Goal: Information Seeking & Learning: Learn about a topic

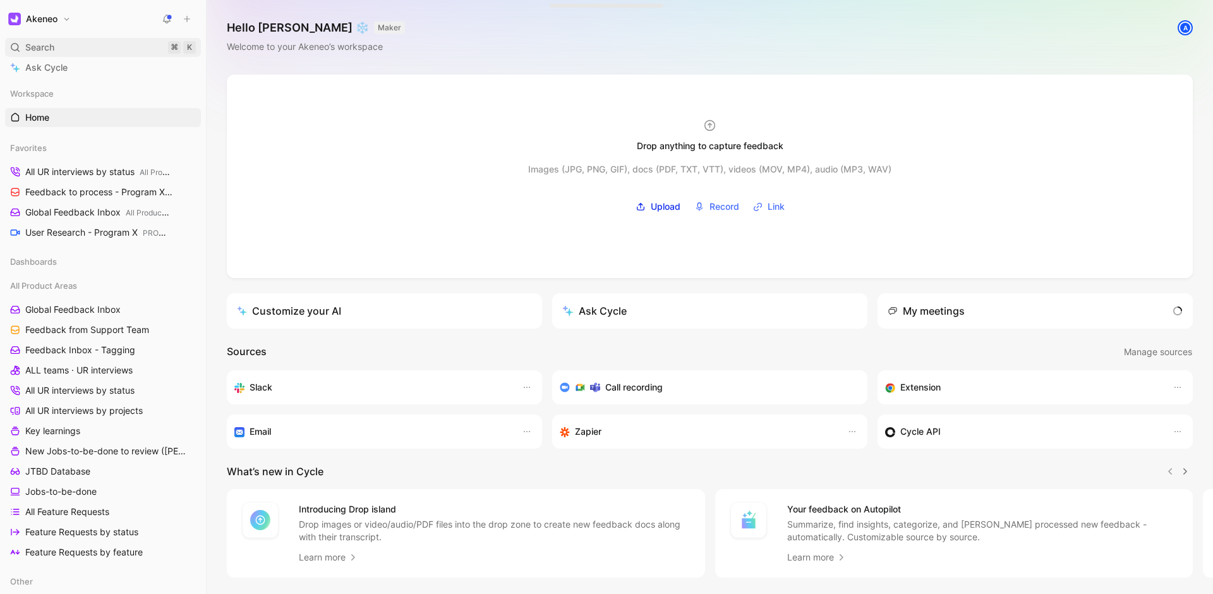
click at [117, 43] on div "Search ⌘ K" at bounding box center [103, 47] width 196 height 19
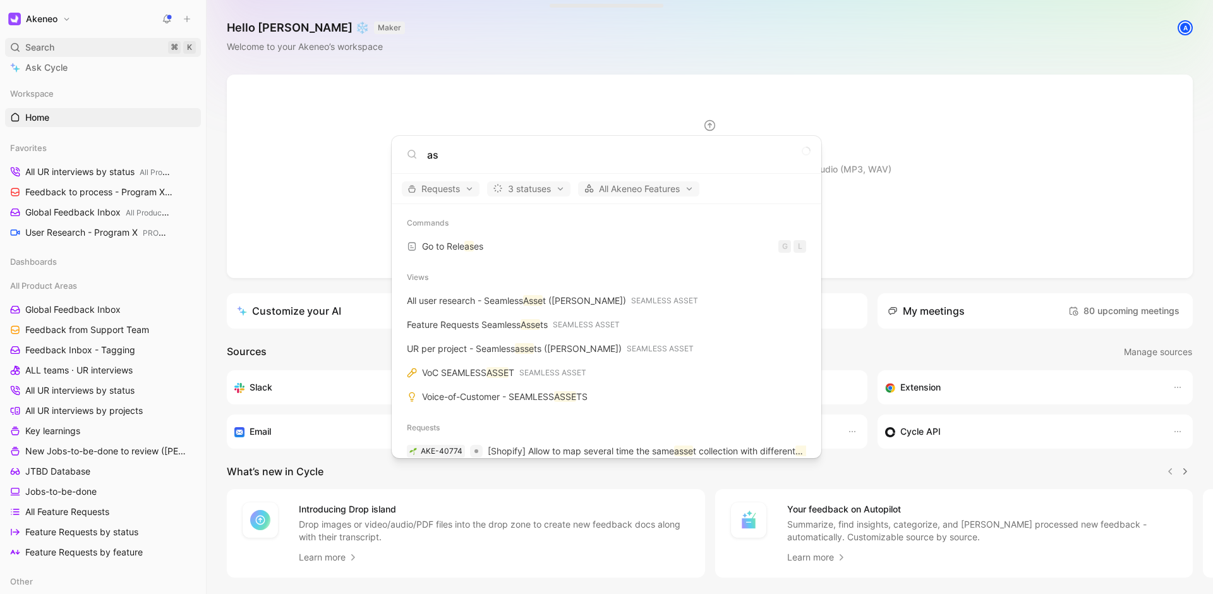
type input "a"
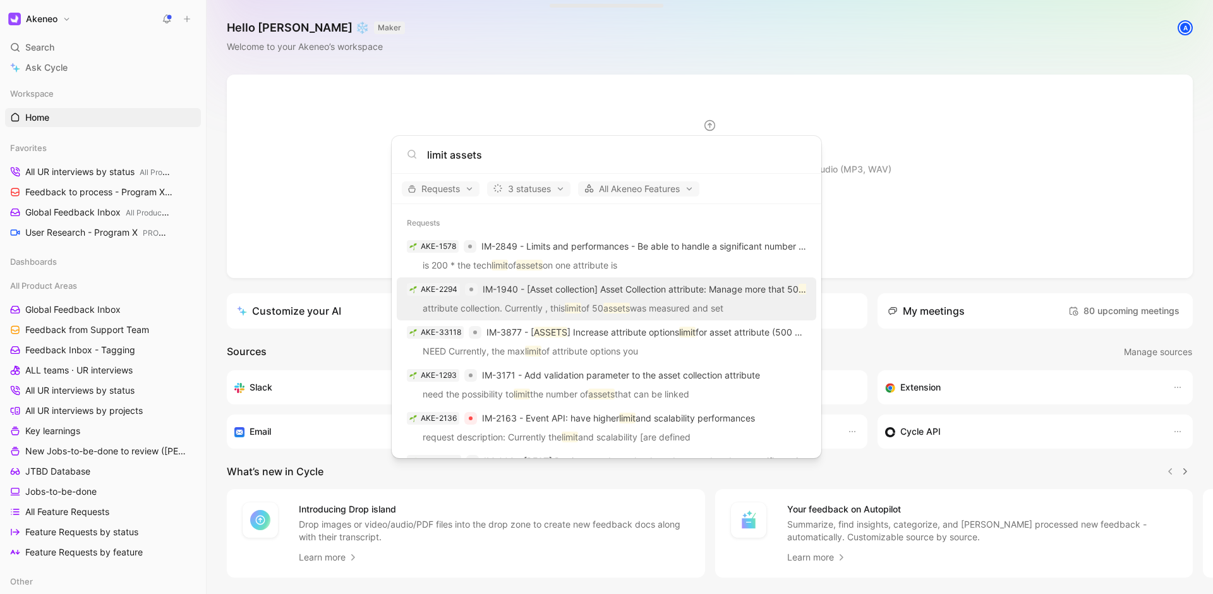
type input "limit assets"
click at [638, 296] on p "IM-1940 - [Asset collection] Asset Collection attribute: Manage more that 50 as…" at bounding box center [644, 289] width 323 height 15
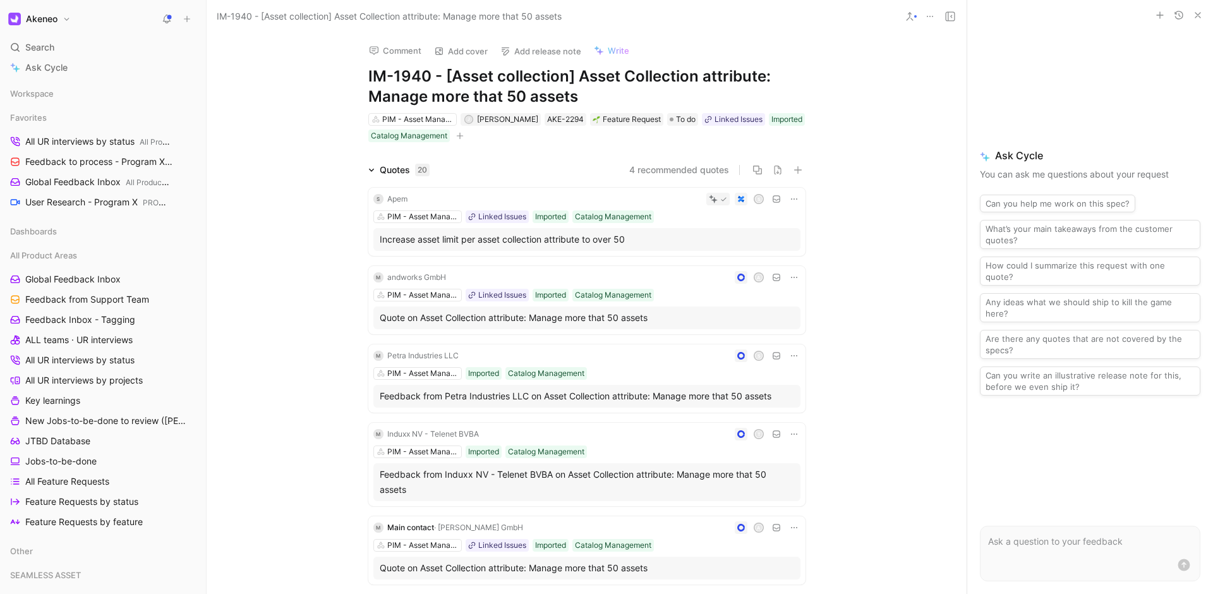
click at [505, 99] on h1 "IM-1940 - [Asset collection] Asset Collection attribute: Manage more that 50 as…" at bounding box center [586, 86] width 437 height 40
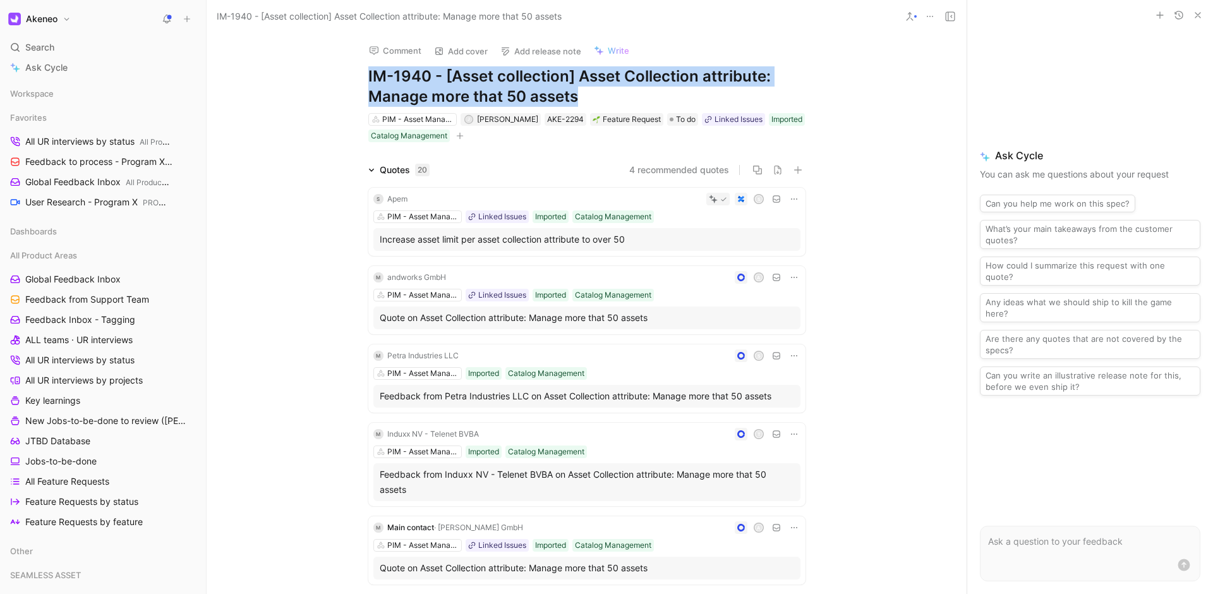
click at [505, 99] on h1 "IM-1940 - [Asset collection] Asset Collection attribute: Manage more that 50 as…" at bounding box center [586, 86] width 437 height 40
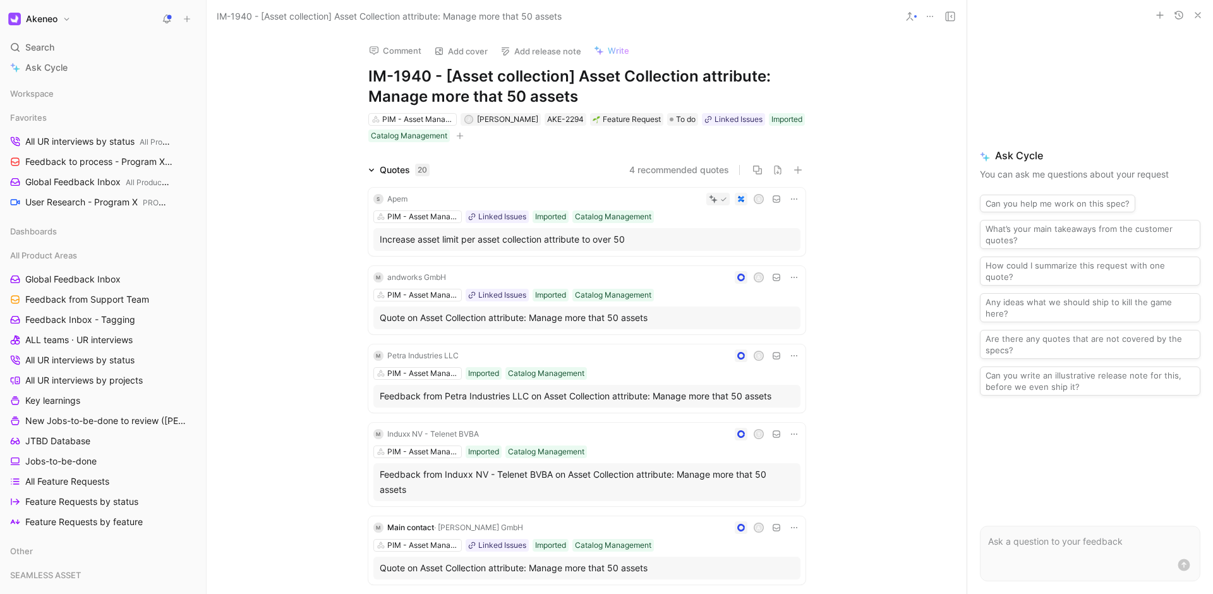
click at [505, 99] on h1 "IM-1940 - [Asset collection] Asset Collection attribute: Manage more that 50 as…" at bounding box center [586, 86] width 437 height 40
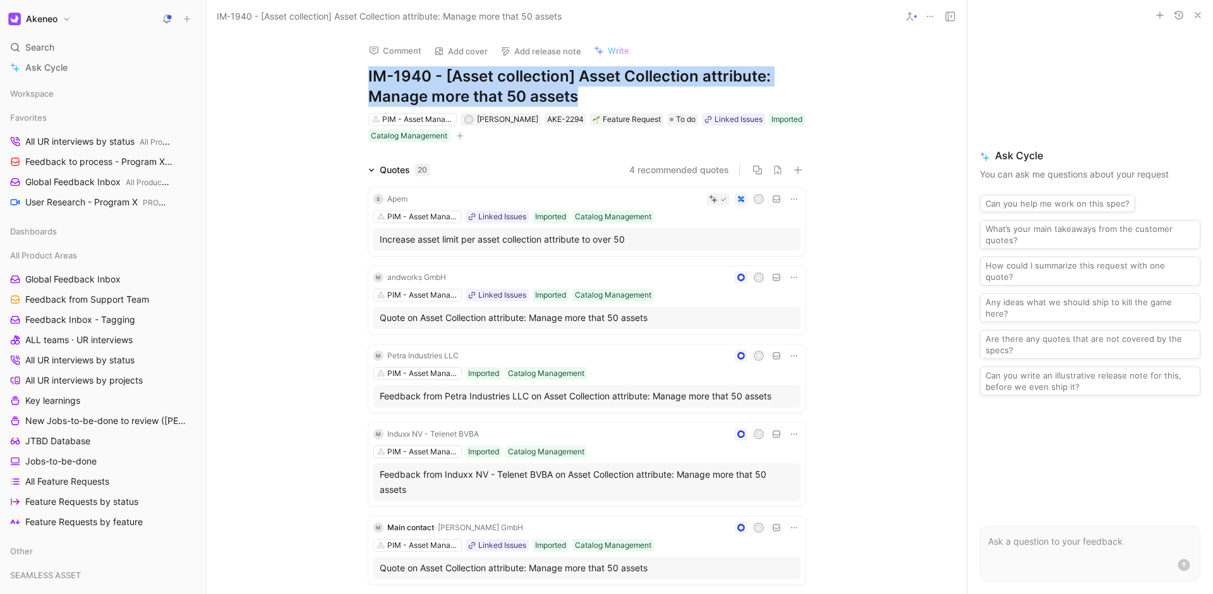
click at [505, 99] on h1 "IM-1940 - [Asset collection] Asset Collection attribute: Manage more that 50 as…" at bounding box center [586, 86] width 437 height 40
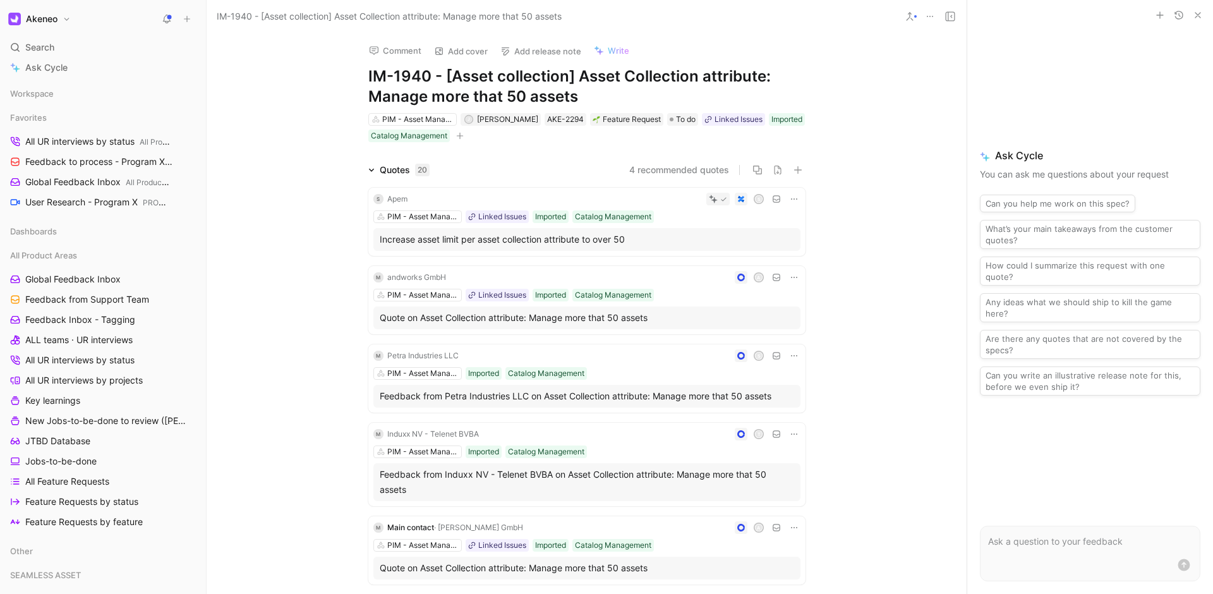
click at [505, 99] on h1 "IM-1940 - [Asset collection] Asset Collection attribute: Manage more that 50 as…" at bounding box center [586, 86] width 437 height 40
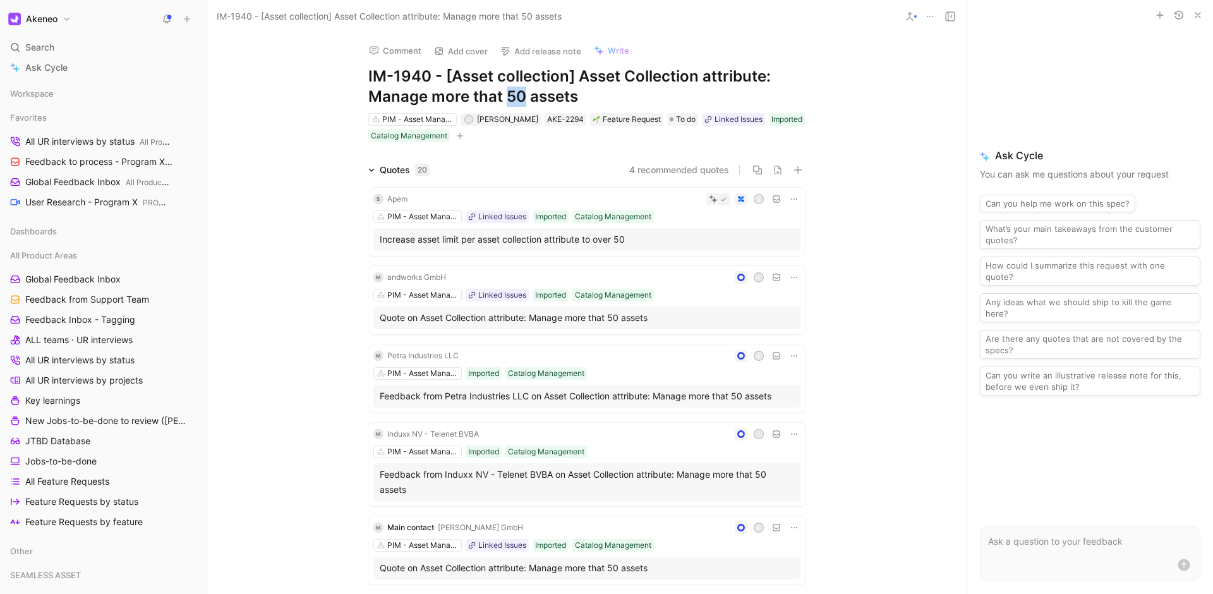
click at [505, 99] on h1 "IM-1940 - [Asset collection] Asset Collection attribute: Manage more that 50 as…" at bounding box center [586, 86] width 437 height 40
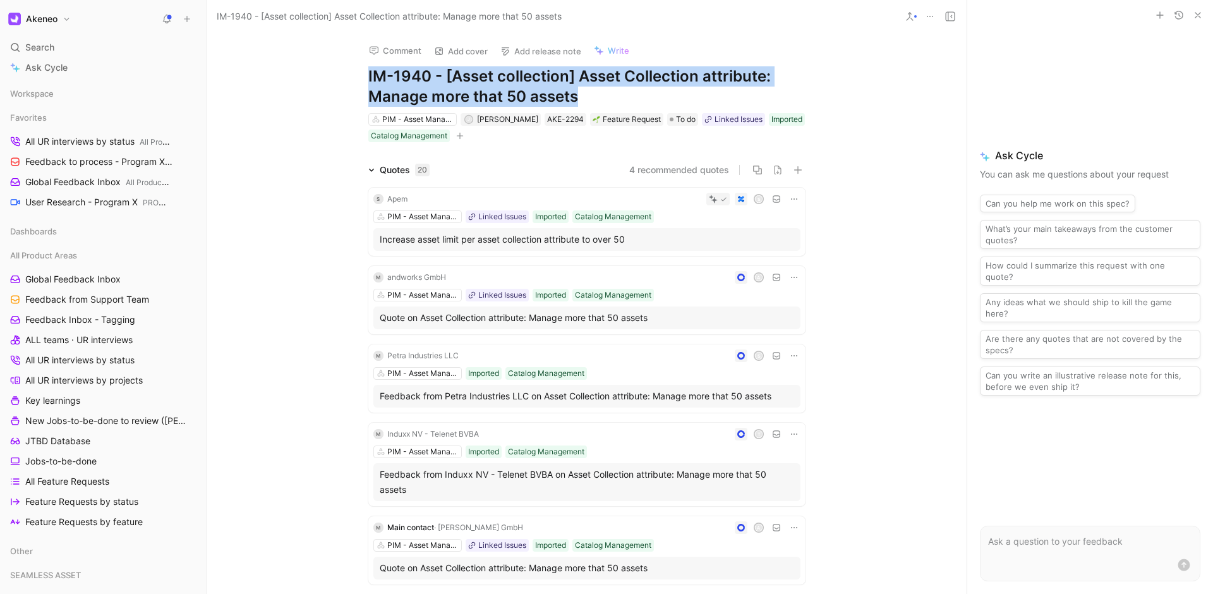
click at [505, 99] on h1 "IM-1940 - [Asset collection] Asset Collection attribute: Manage more that 50 as…" at bounding box center [586, 86] width 437 height 40
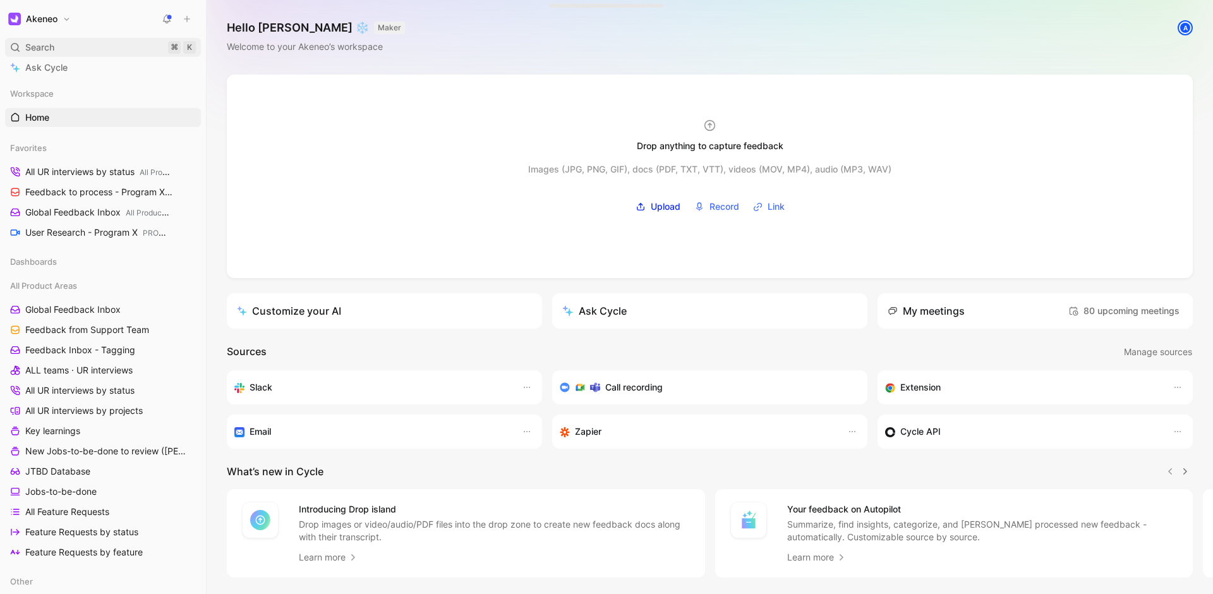
click at [127, 45] on div "Search ⌘ K" at bounding box center [103, 47] width 196 height 19
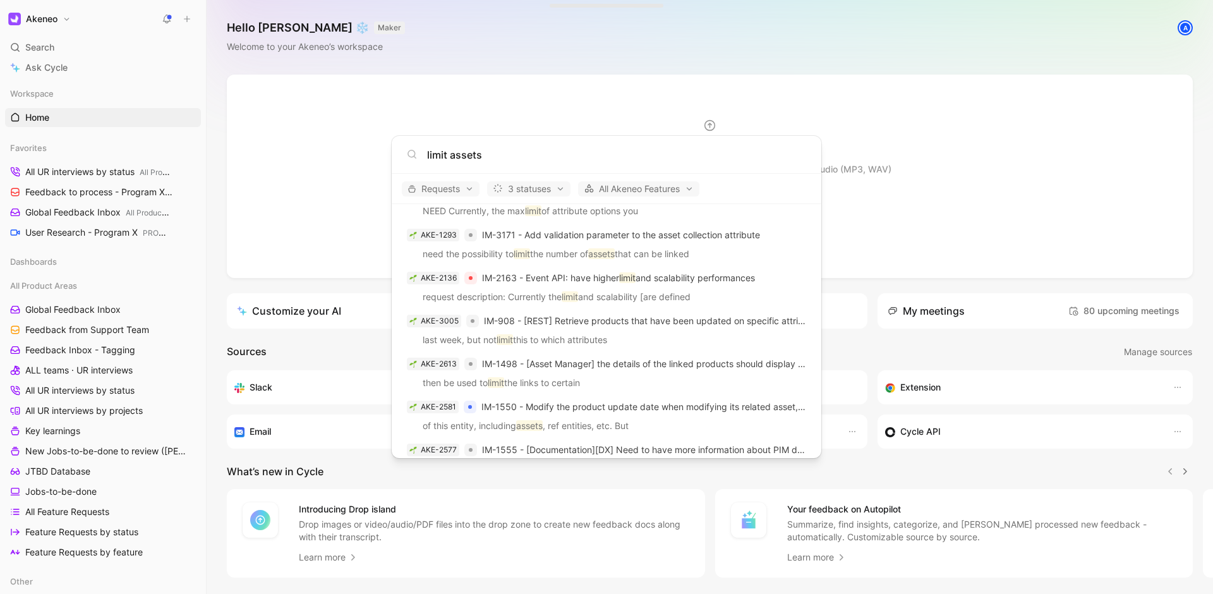
scroll to position [143, 0]
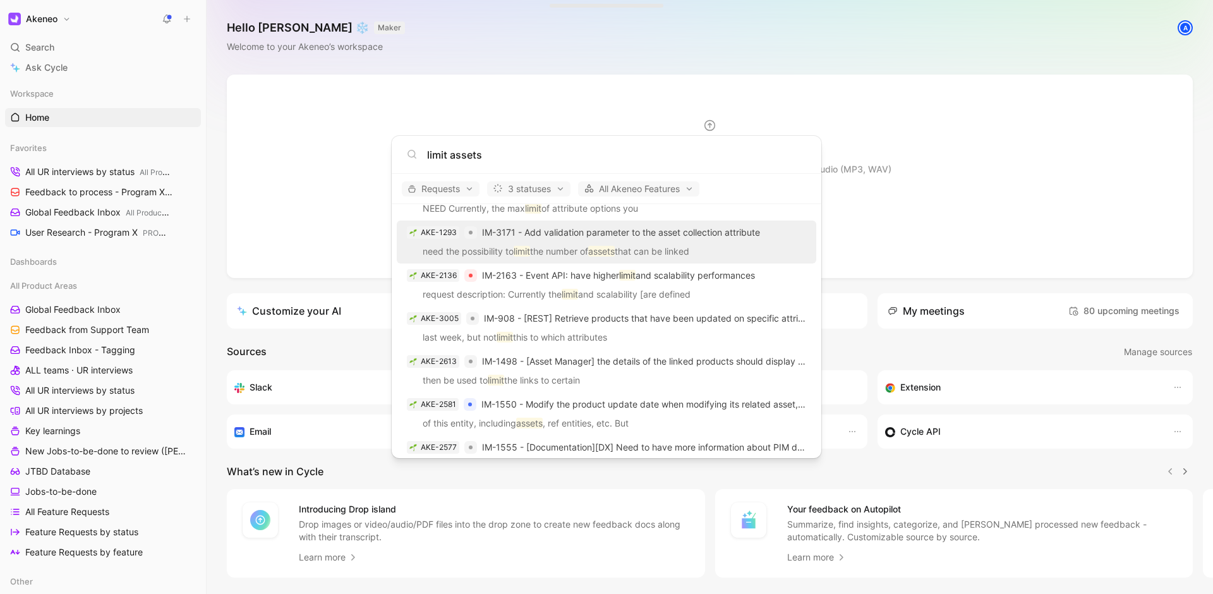
type input "limit assets"
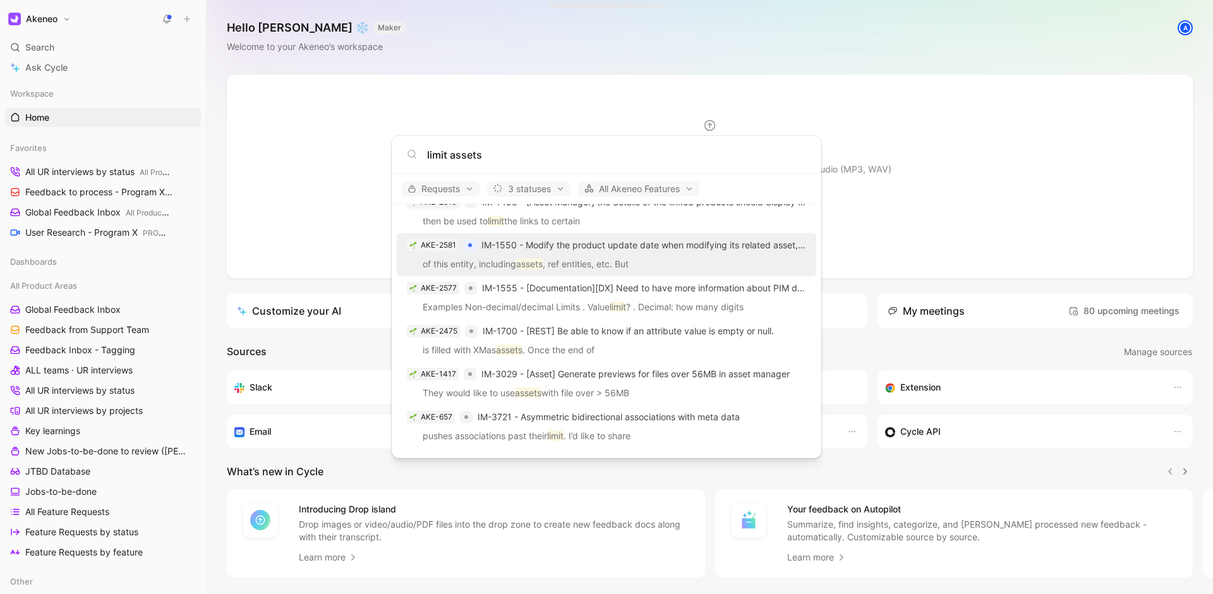
scroll to position [0, 0]
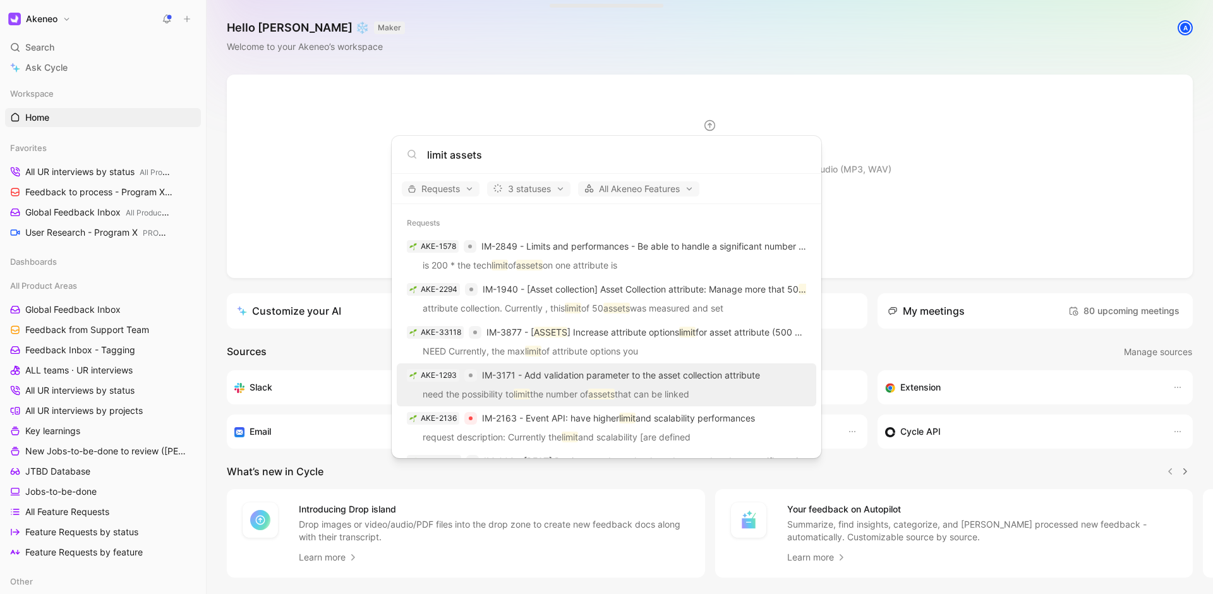
click at [710, 382] on span "IM-3171 - Add validation parameter to the asset collection attribute" at bounding box center [621, 375] width 278 height 15
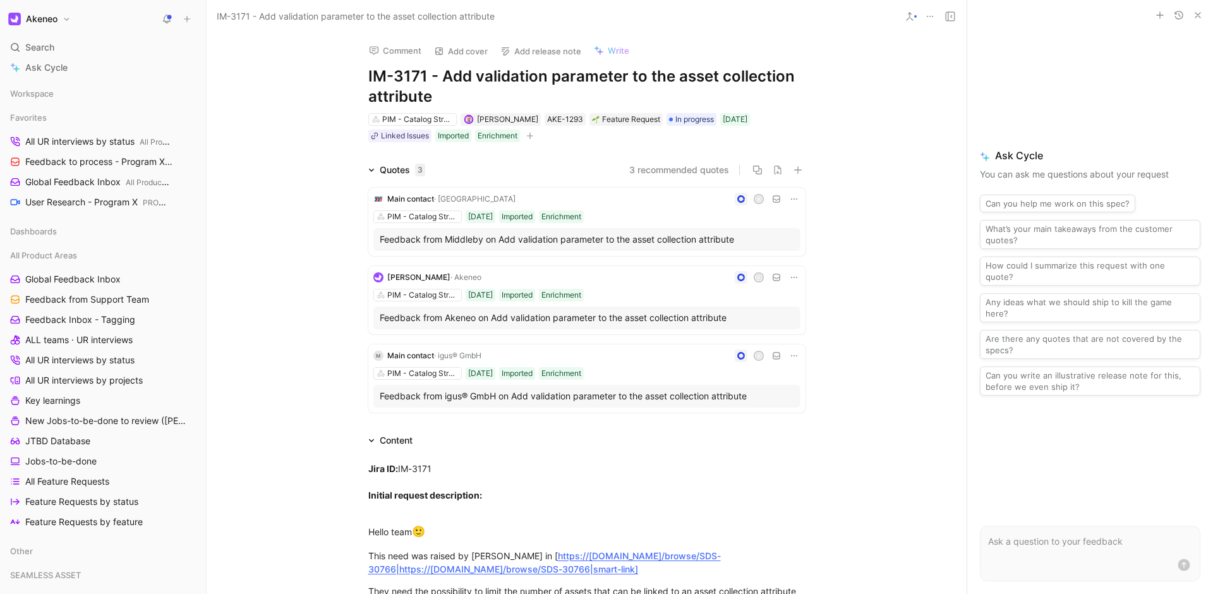
click at [559, 85] on h1 "IM-3171 - Add validation parameter to the asset collection attribute" at bounding box center [586, 86] width 437 height 40
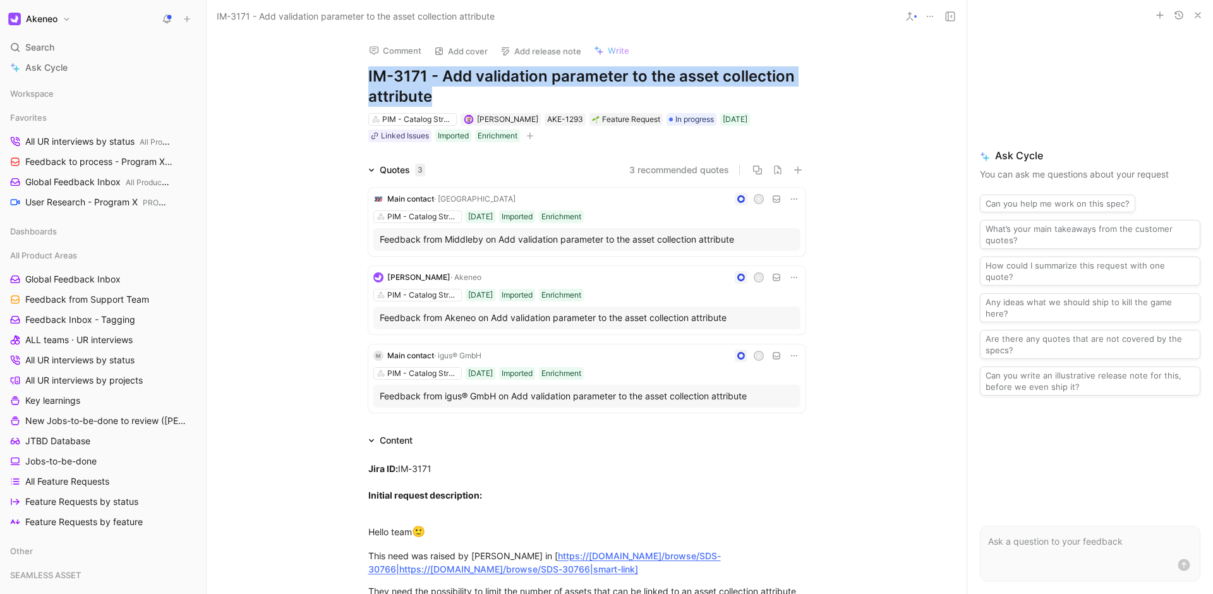
click at [559, 85] on h1 "IM-3171 - Add validation parameter to the asset collection attribute" at bounding box center [586, 86] width 437 height 40
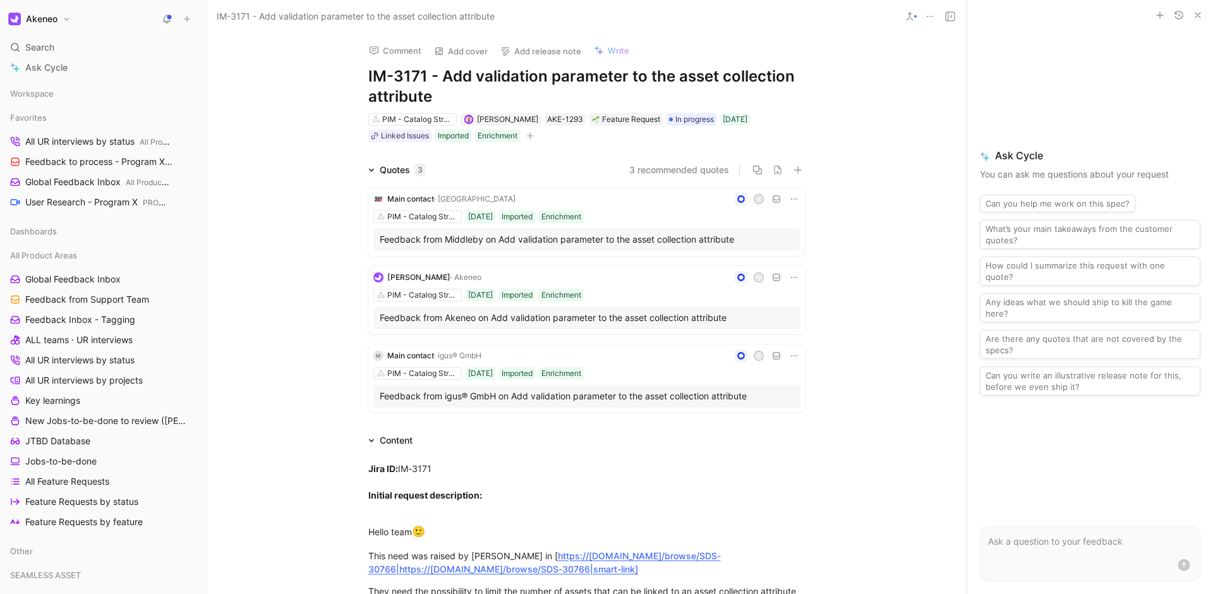
click at [559, 85] on h1 "IM-3171 - Add validation parameter to the asset collection attribute" at bounding box center [586, 86] width 437 height 40
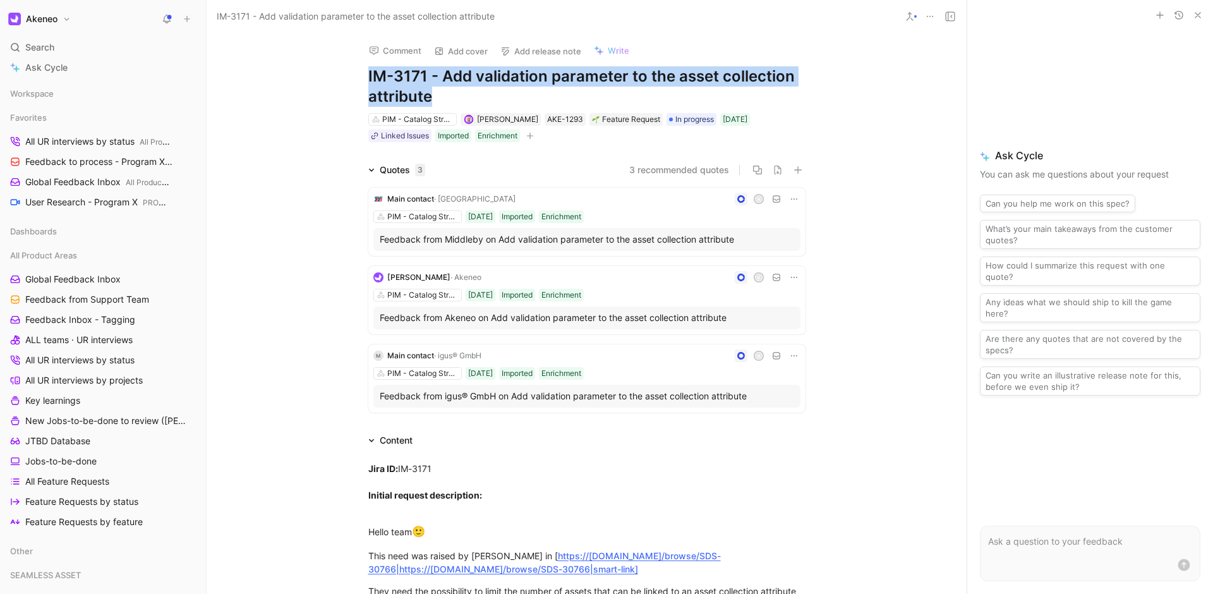
click at [559, 85] on h1 "IM-3171 - Add validation parameter to the asset collection attribute" at bounding box center [586, 86] width 437 height 40
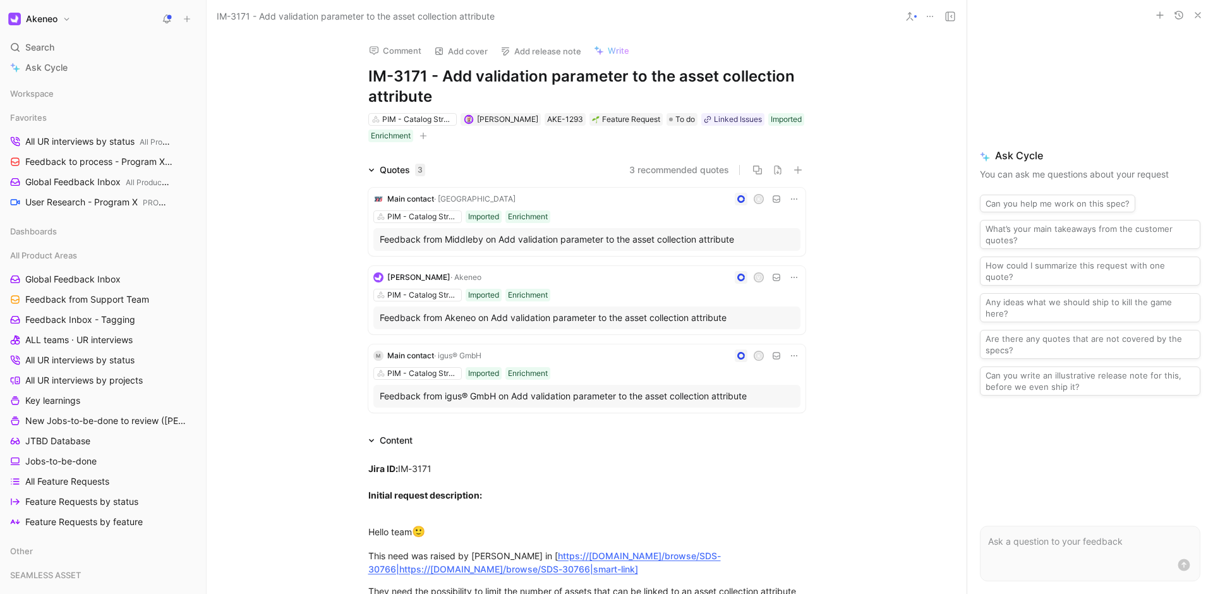
click at [282, 109] on div "Comment Add cover Add release note Write IM-3171 - Add validation parameter to …" at bounding box center [587, 313] width 760 height 561
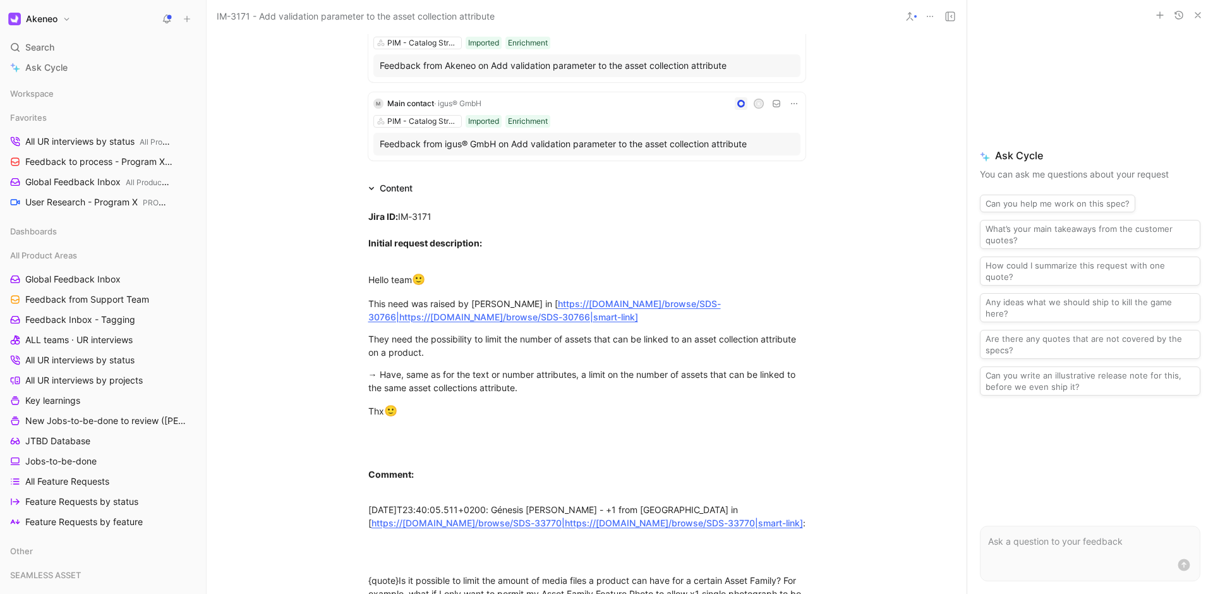
scroll to position [281, 0]
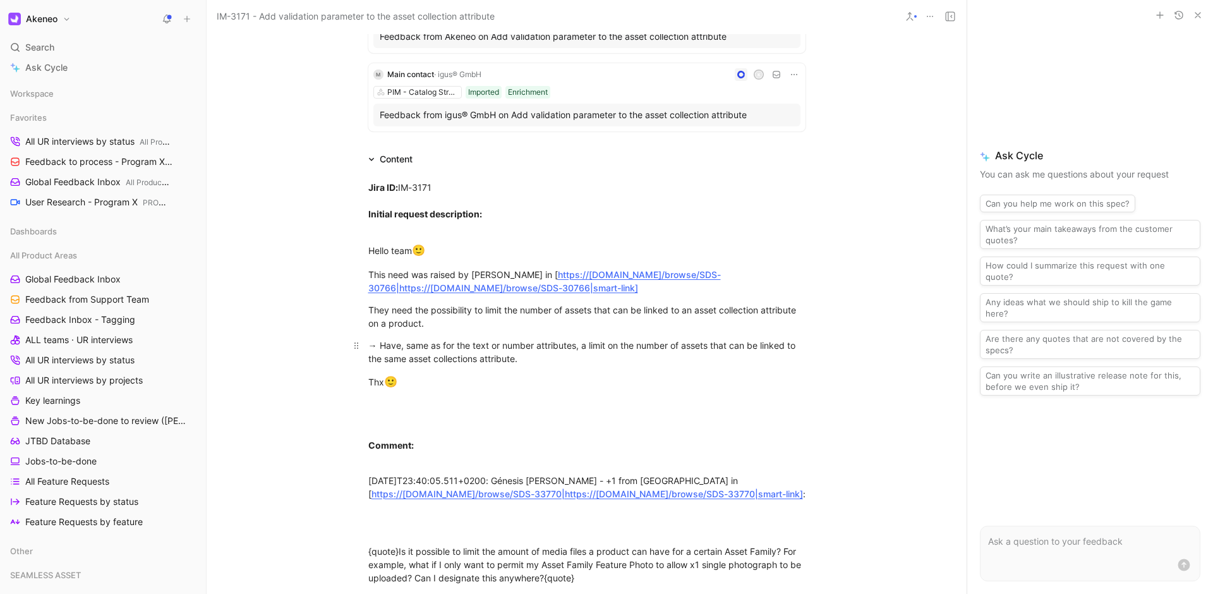
click at [575, 358] on div "→ Have, same as for the text or number attributes, a limit on the number of ass…" at bounding box center [586, 352] width 437 height 27
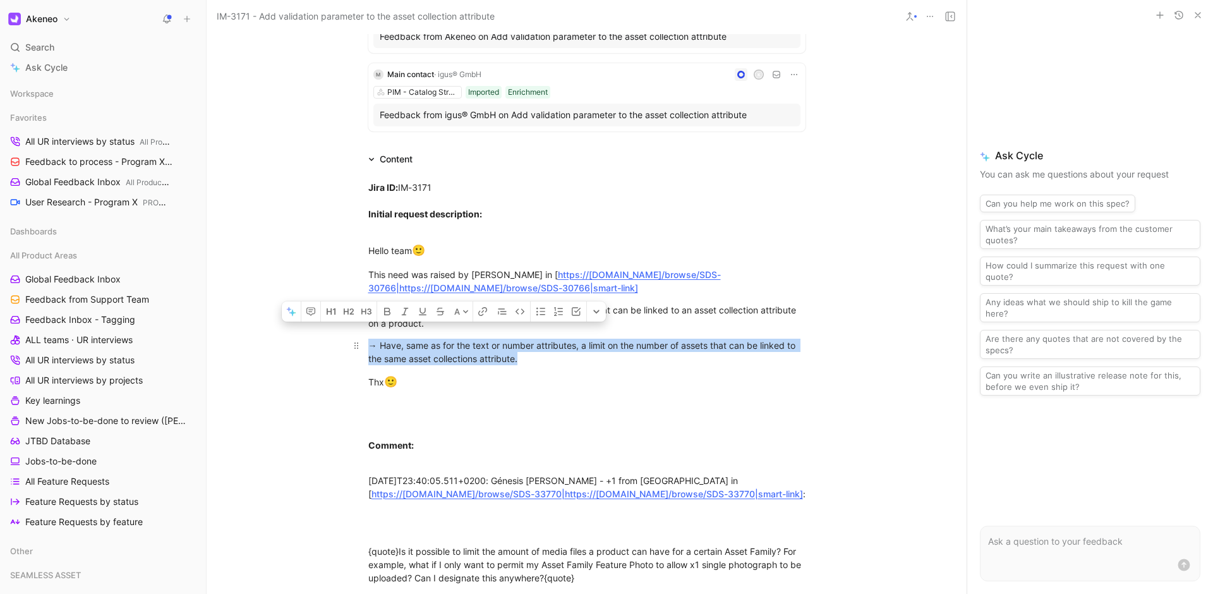
click at [575, 358] on div "→ Have, same as for the text or number attributes, a limit on the number of ass…" at bounding box center [586, 352] width 437 height 27
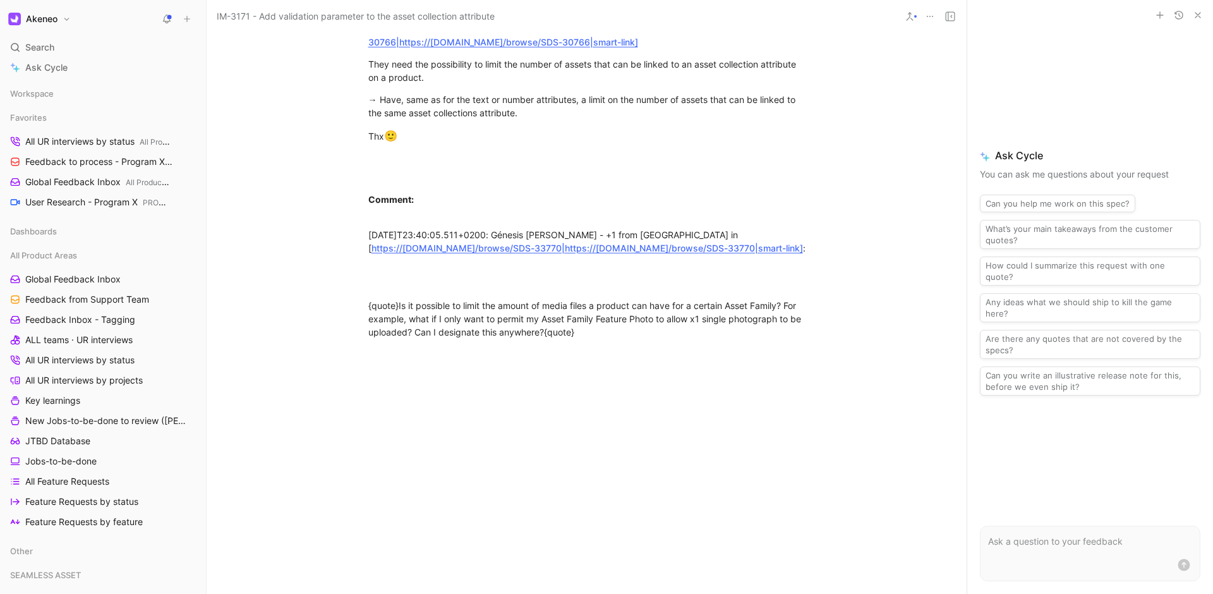
scroll to position [355, 0]
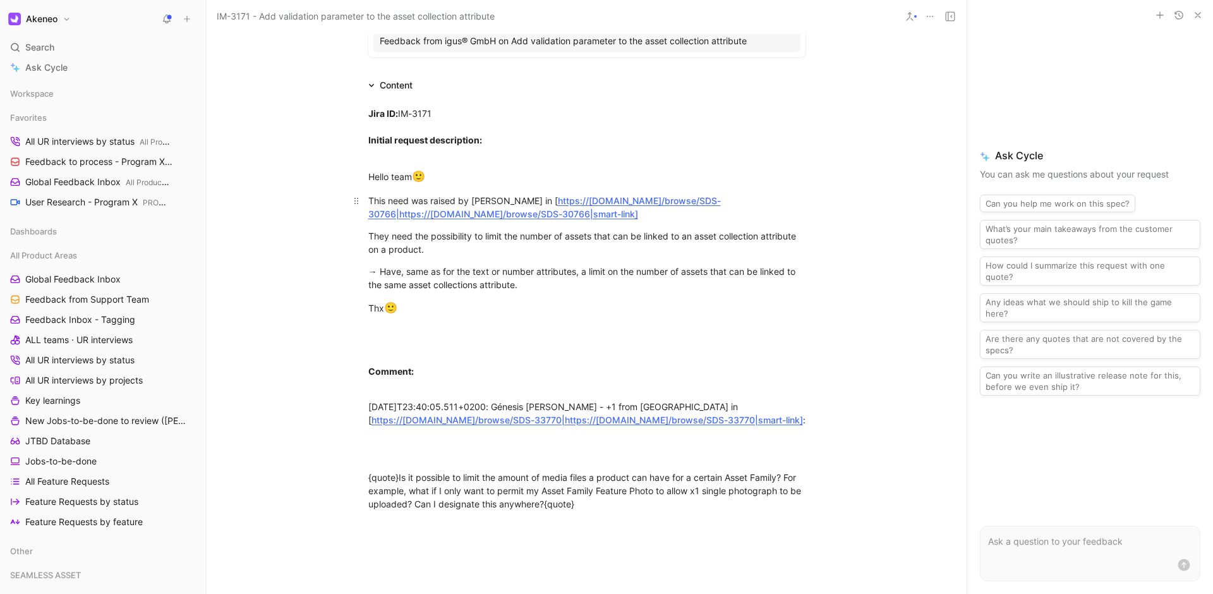
click at [520, 199] on link "https://[DOMAIN_NAME]/browse/SDS-30766|https://[DOMAIN_NAME]/browse/SDS-30766|s…" at bounding box center [544, 207] width 352 height 24
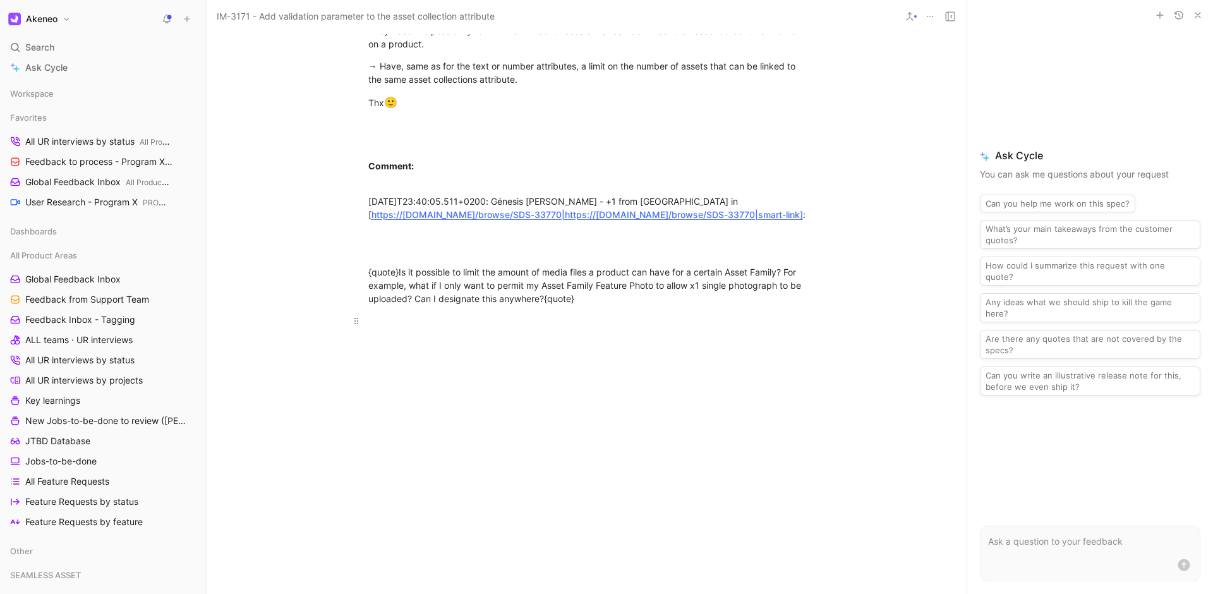
scroll to position [561, 0]
click at [650, 299] on div "{quote}Is it possible to limit the amount of media files a product can have for…" at bounding box center [586, 285] width 437 height 40
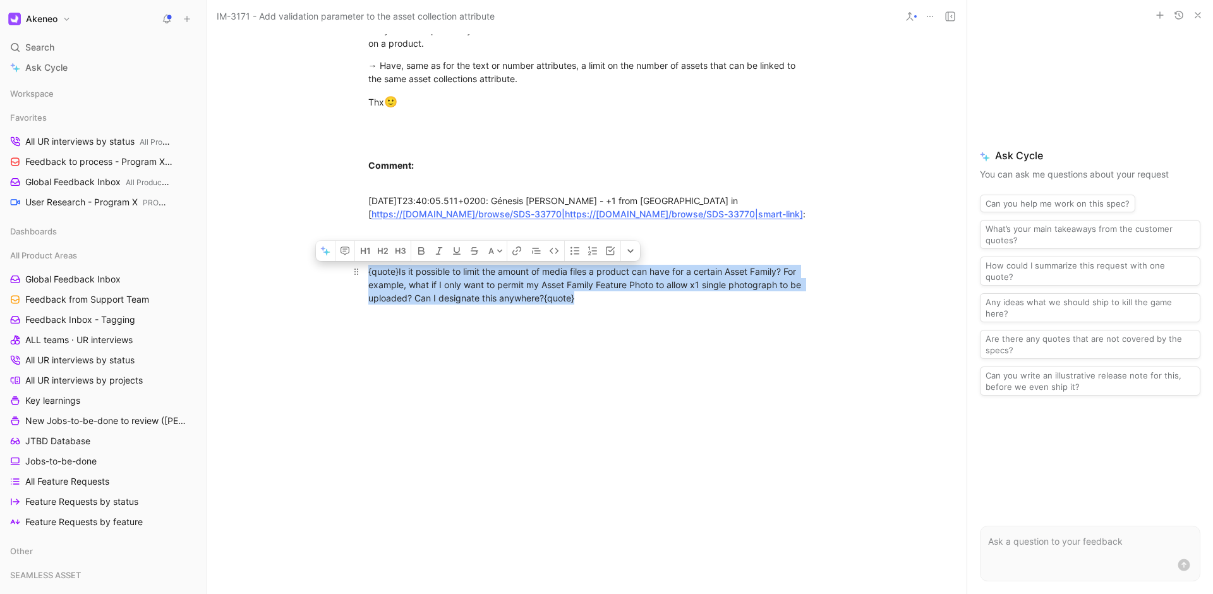
click at [650, 299] on div "{quote}Is it possible to limit the amount of media files a product can have for…" at bounding box center [586, 285] width 437 height 40
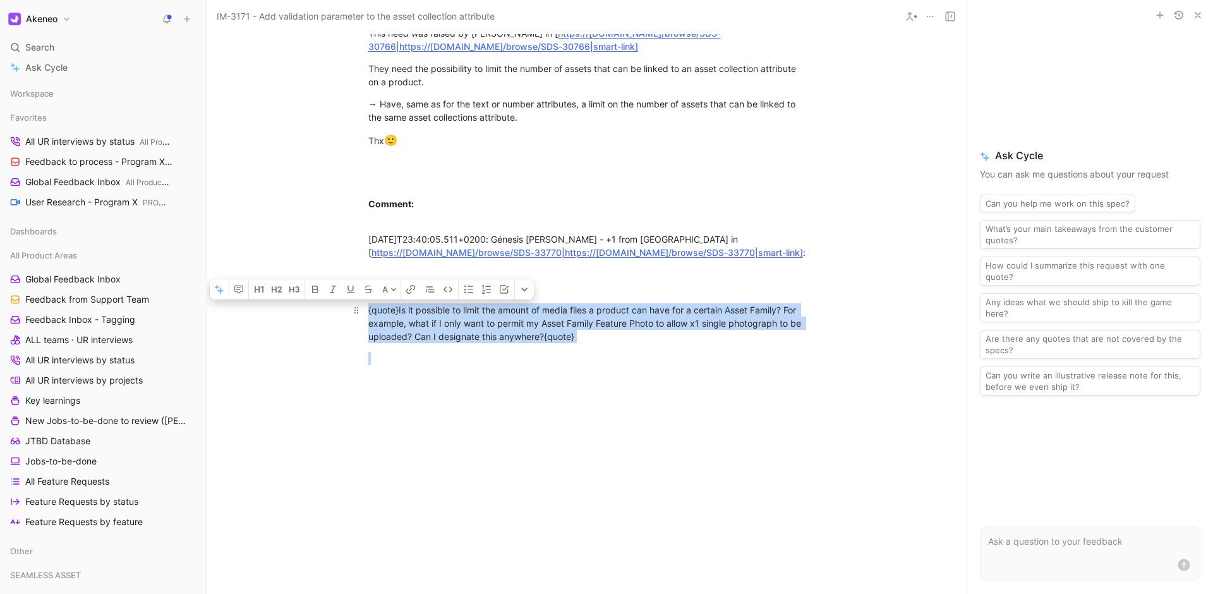
scroll to position [526, 0]
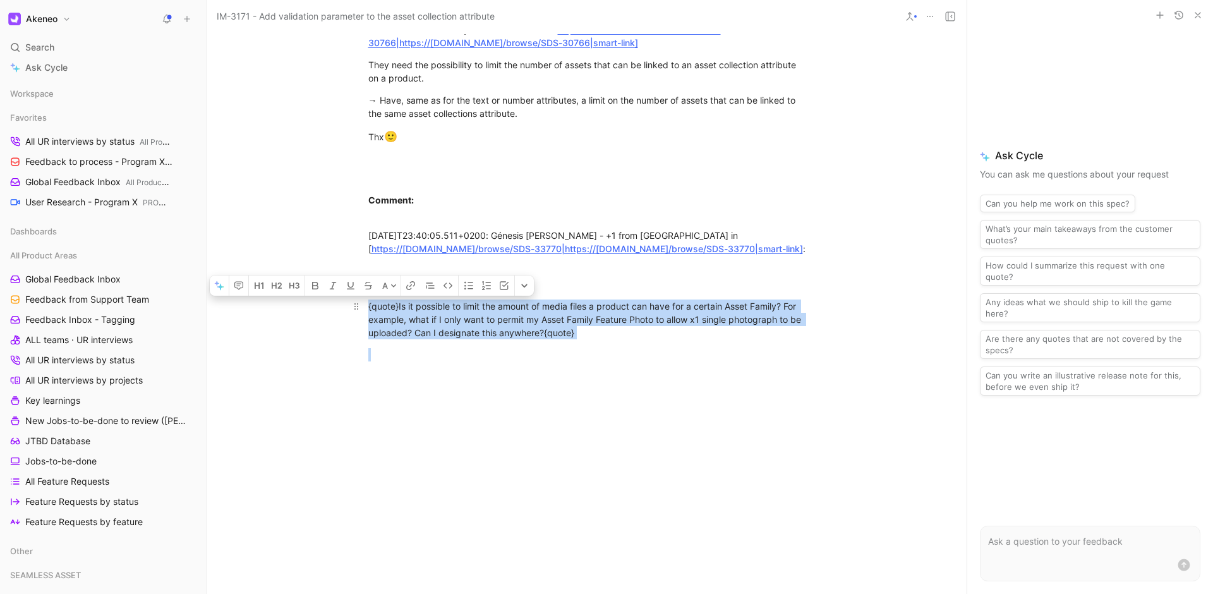
click at [651, 339] on div "{quote}Is it possible to limit the amount of media files a product can have for…" at bounding box center [586, 319] width 437 height 40
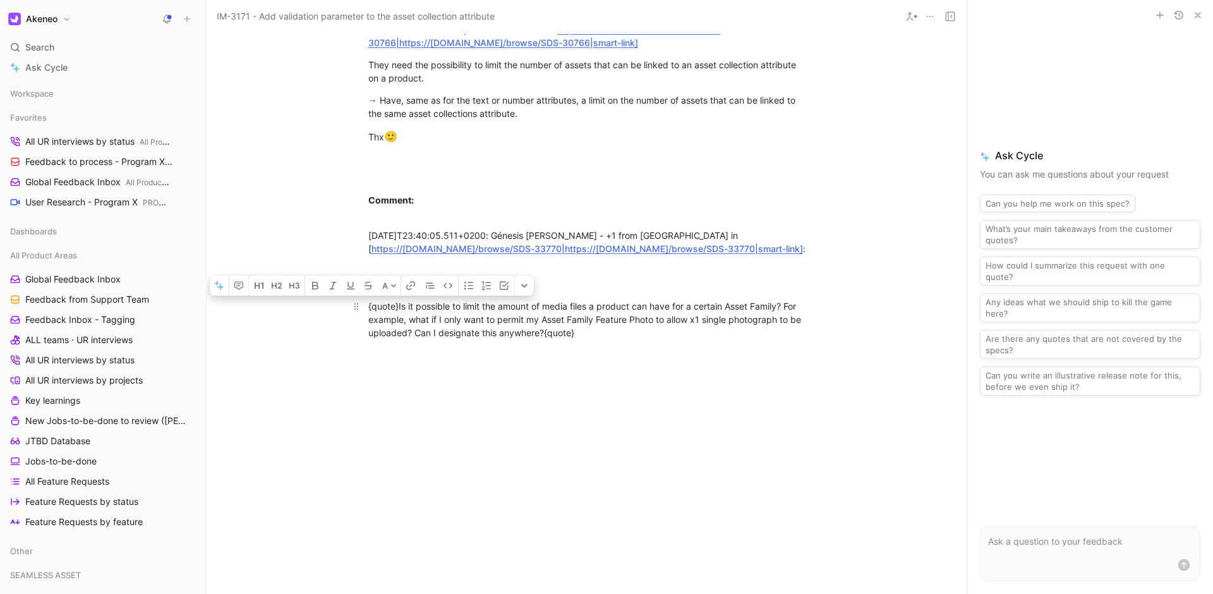
click at [651, 339] on div "{quote}Is it possible to limit the amount of media files a product can have for…" at bounding box center [586, 319] width 437 height 40
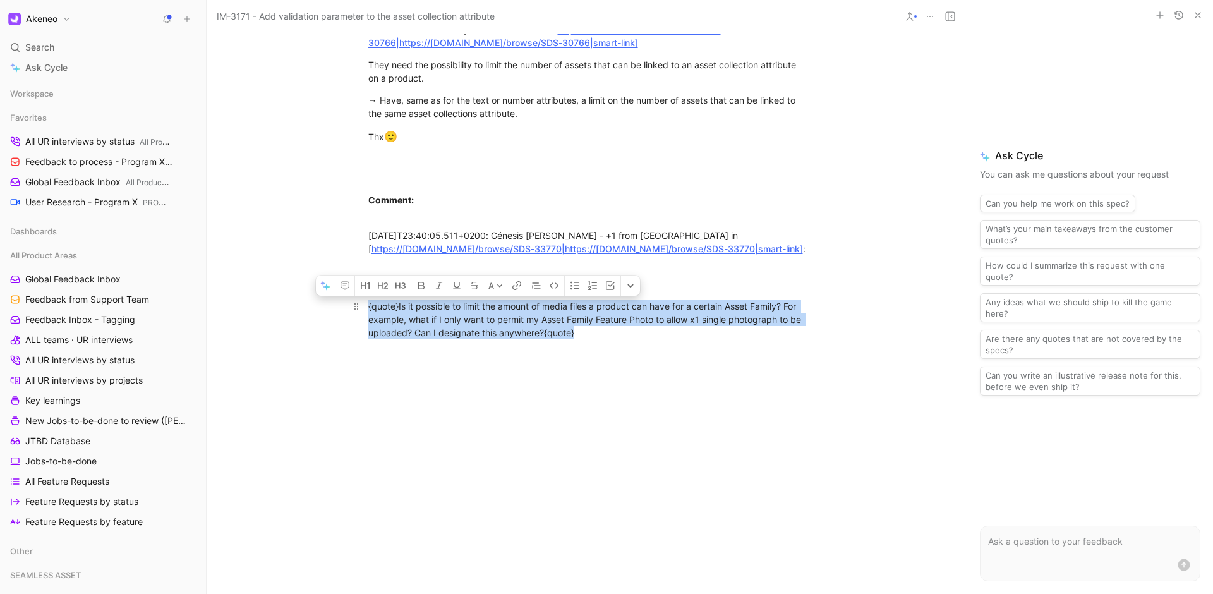
click at [651, 339] on div "{quote}Is it possible to limit the amount of media files a product can have for…" at bounding box center [586, 319] width 437 height 40
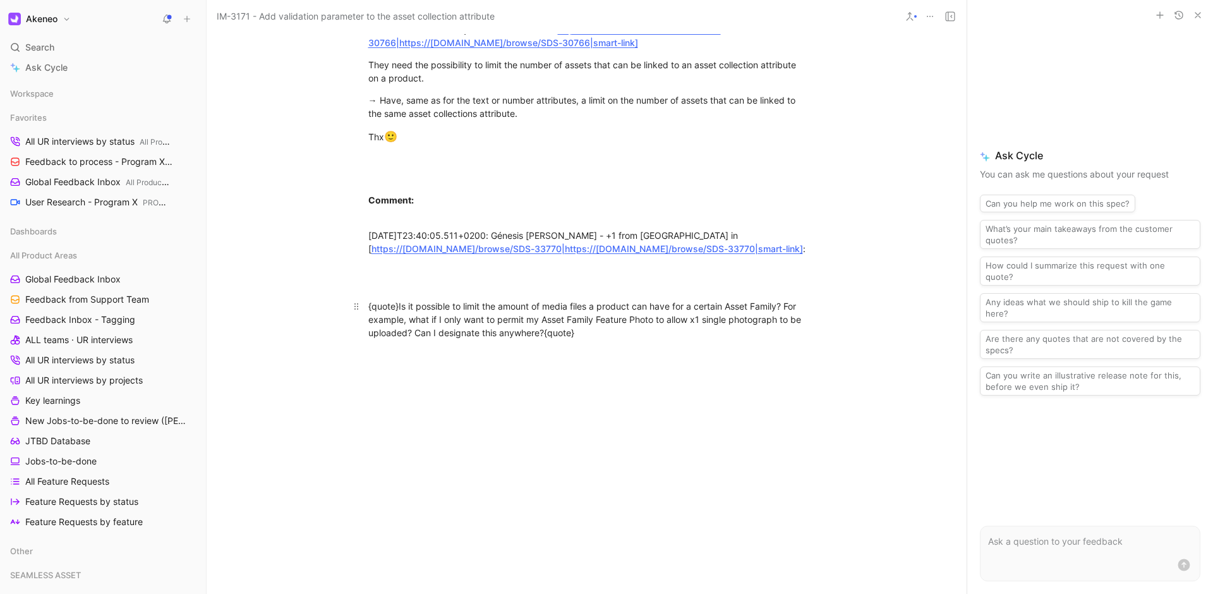
click at [651, 339] on div "{quote}Is it possible to limit the amount of media files a product can have for…" at bounding box center [586, 319] width 437 height 40
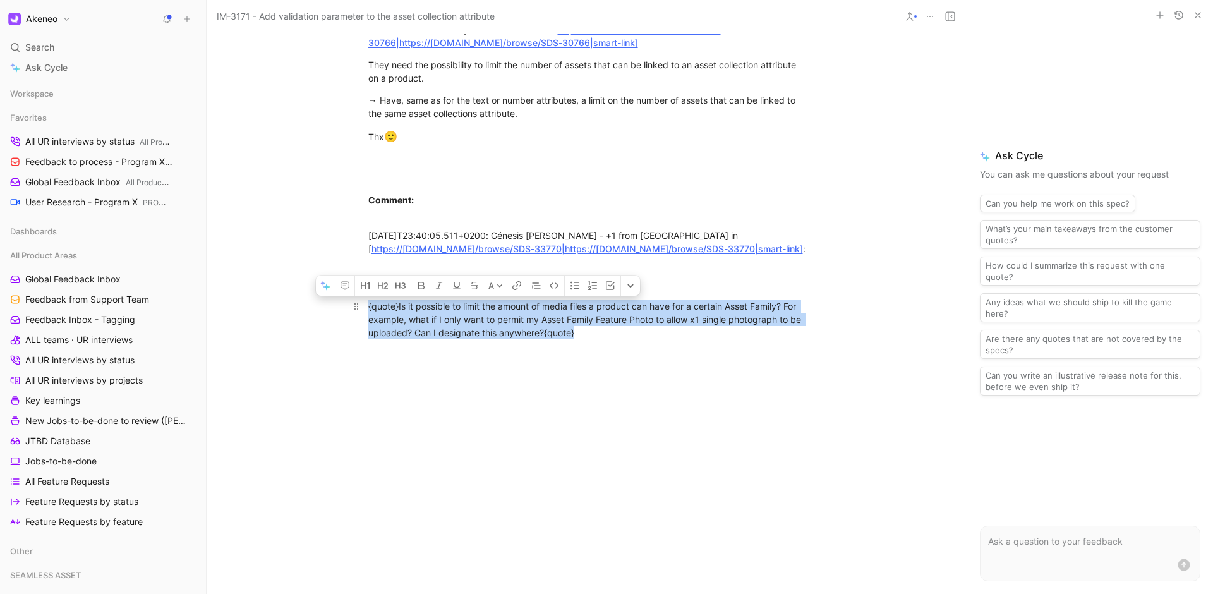
click at [606, 334] on div "{quote}Is it possible to limit the amount of media files a product can have for…" at bounding box center [586, 319] width 437 height 40
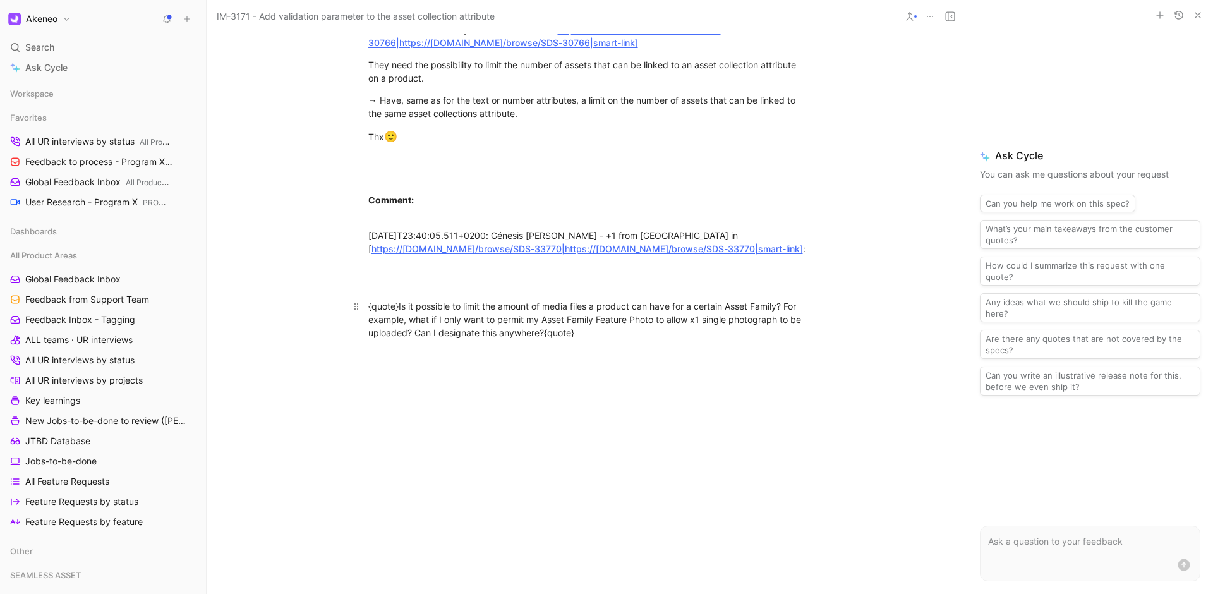
click at [606, 334] on div "{quote}Is it possible to limit the amount of media files a product can have for…" at bounding box center [586, 319] width 437 height 40
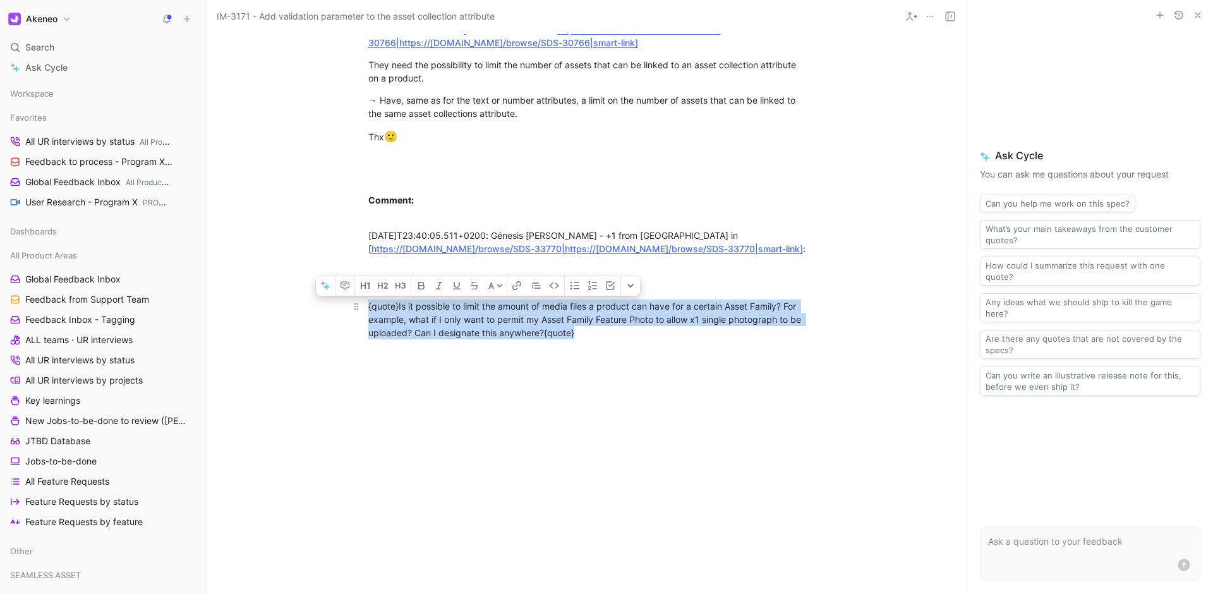
click at [606, 334] on div "{quote}Is it possible to limit the amount of media files a product can have for…" at bounding box center [586, 319] width 437 height 40
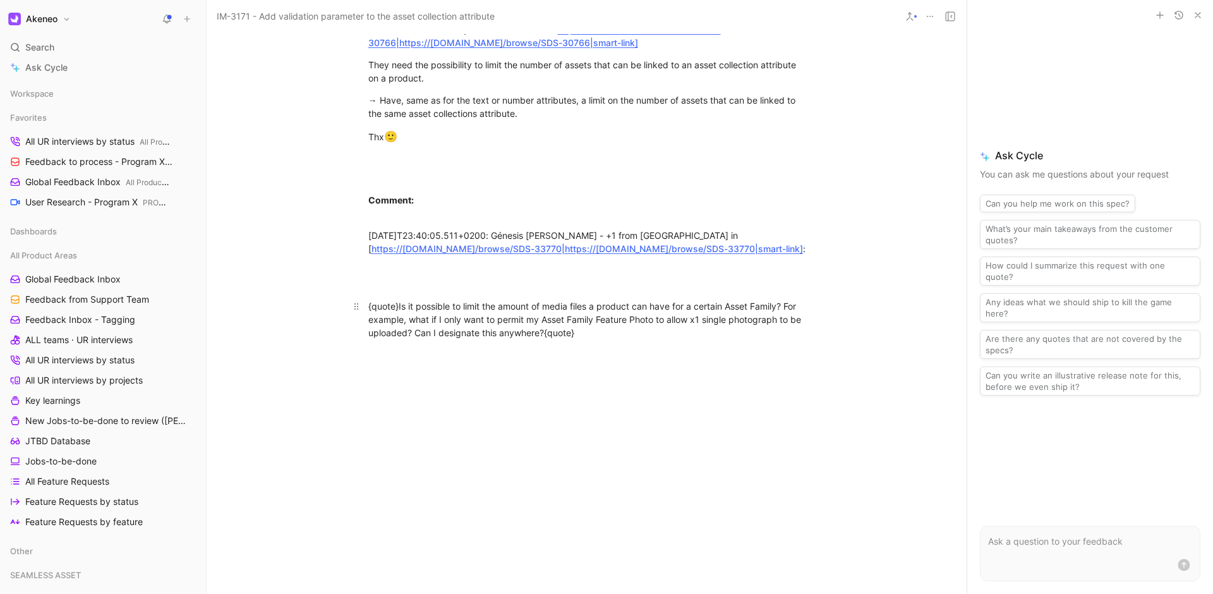
click at [606, 334] on div "{quote}Is it possible to limit the amount of media files a product can have for…" at bounding box center [586, 319] width 437 height 40
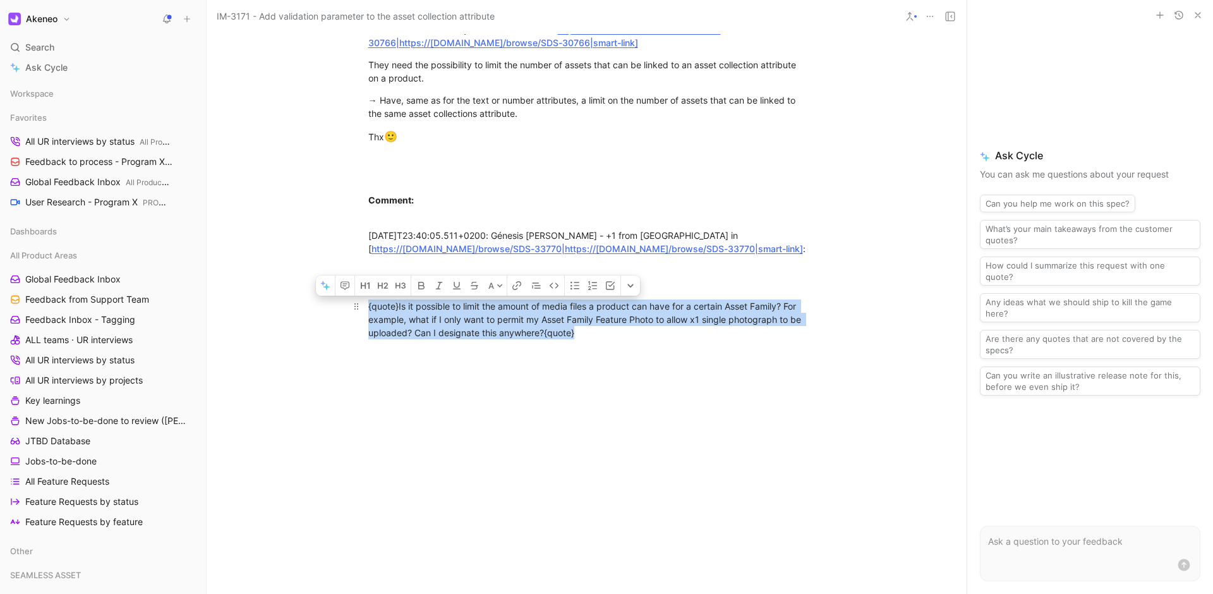
click at [606, 334] on div "{quote}Is it possible to limit the amount of media files a product can have for…" at bounding box center [586, 319] width 437 height 40
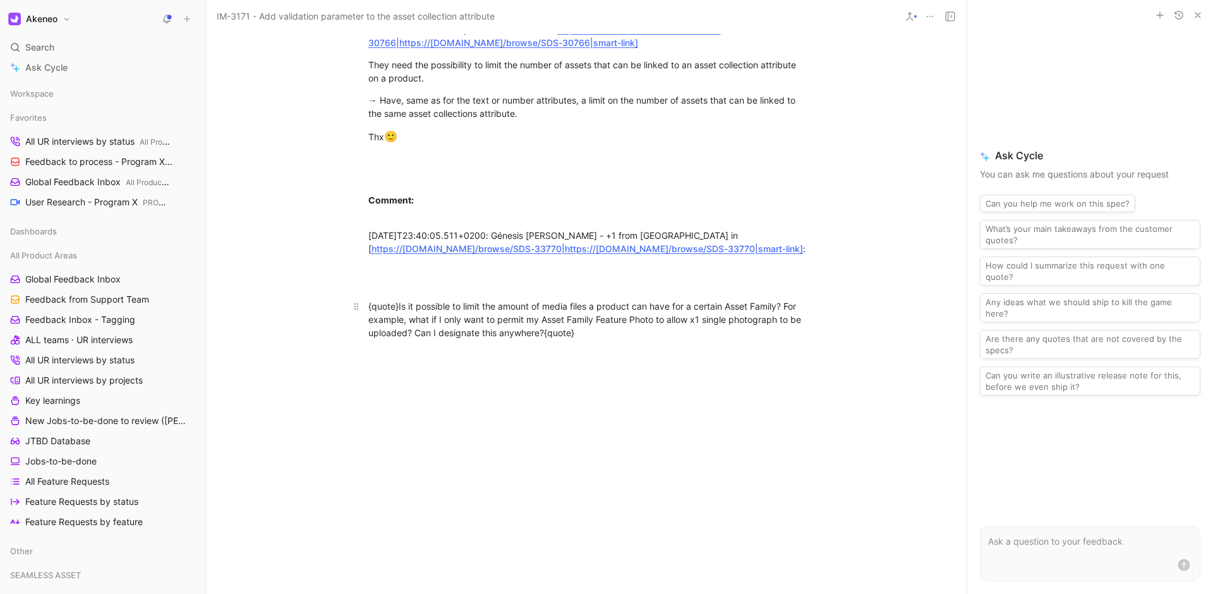
click at [606, 334] on div "{quote}Is it possible to limit the amount of media files a product can have for…" at bounding box center [586, 319] width 437 height 40
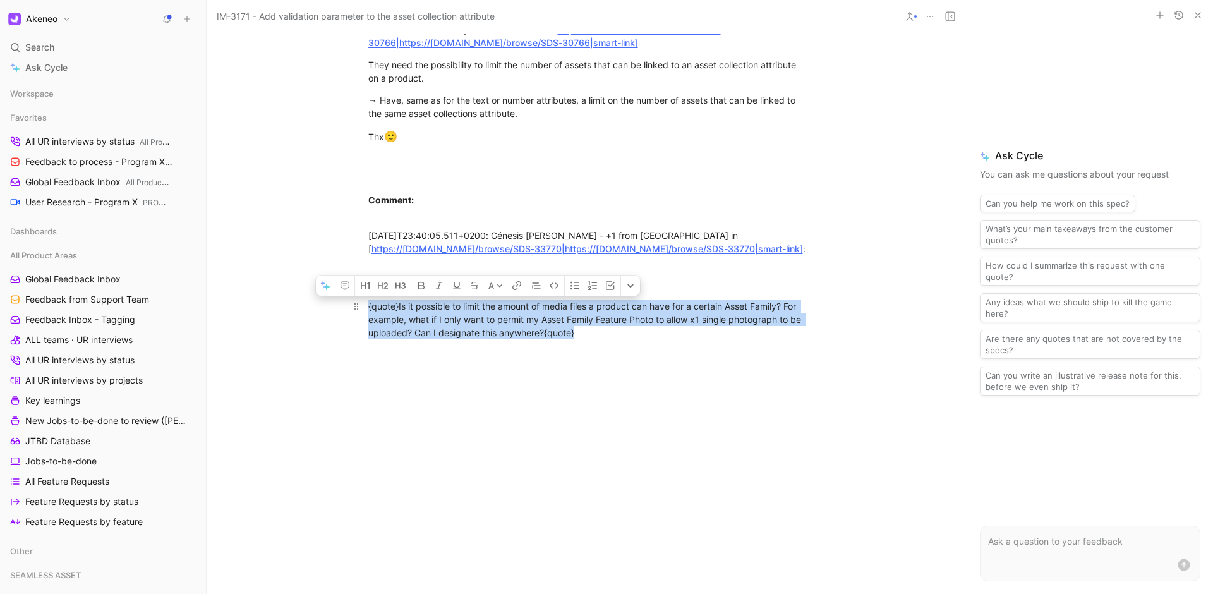
click at [606, 334] on div "{quote}Is it possible to limit the amount of media files a product can have for…" at bounding box center [586, 319] width 437 height 40
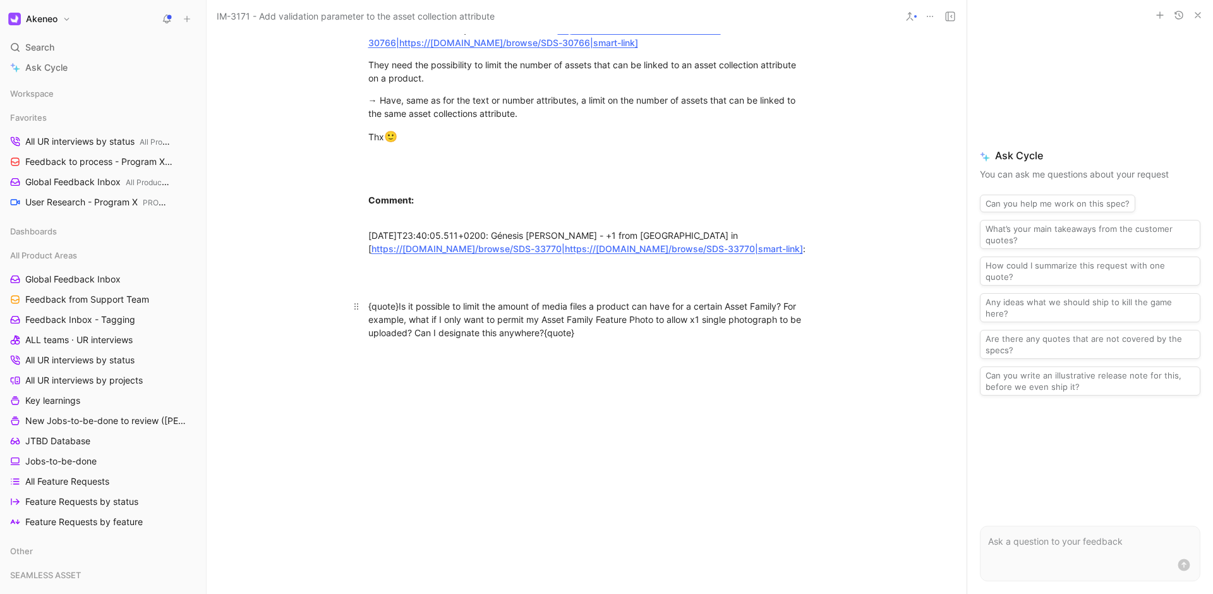
click at [606, 334] on div "{quote}Is it possible to limit the amount of media files a product can have for…" at bounding box center [586, 319] width 437 height 40
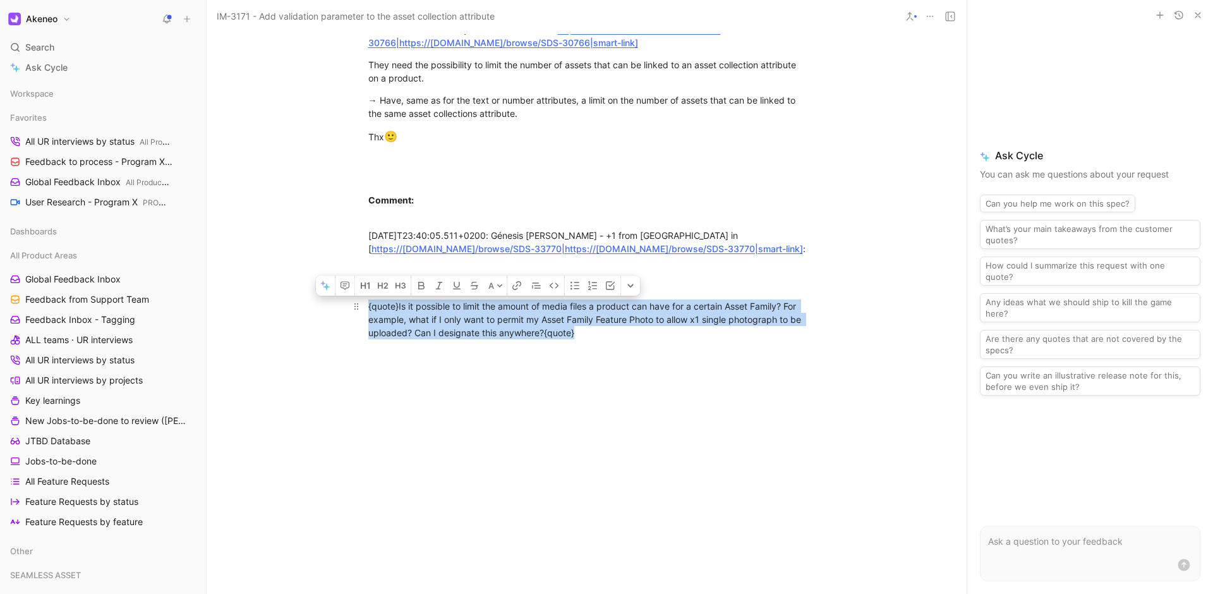
click at [606, 334] on div "{quote}Is it possible to limit the amount of media files a product can have for…" at bounding box center [586, 319] width 437 height 40
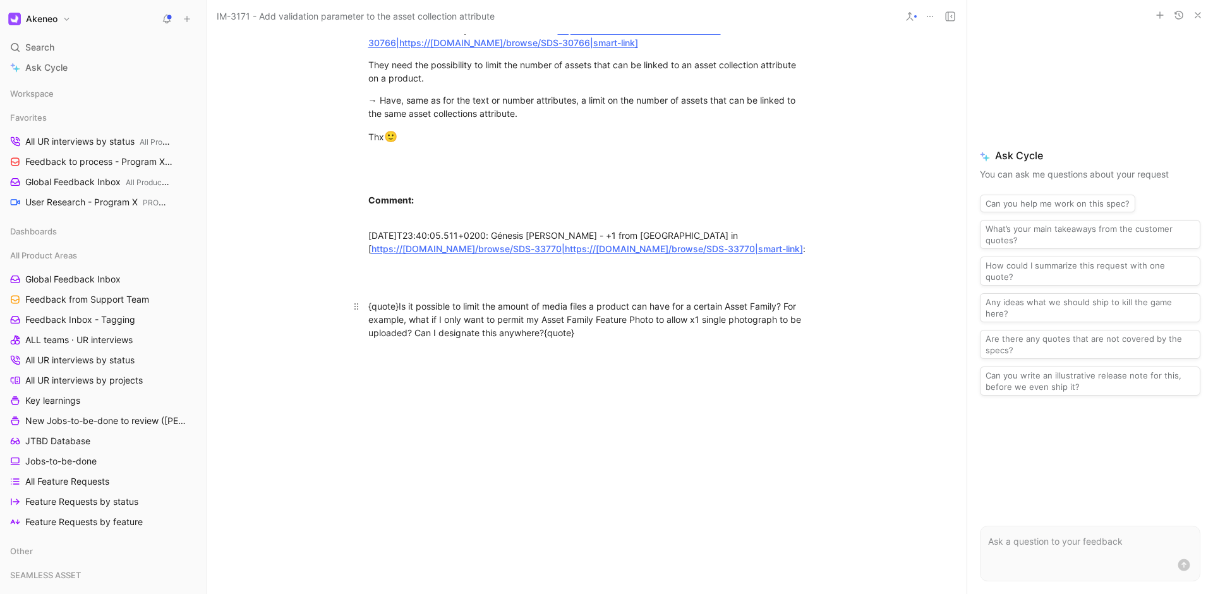
click at [606, 334] on div "{quote}Is it possible to limit the amount of media files a product can have for…" at bounding box center [586, 319] width 437 height 40
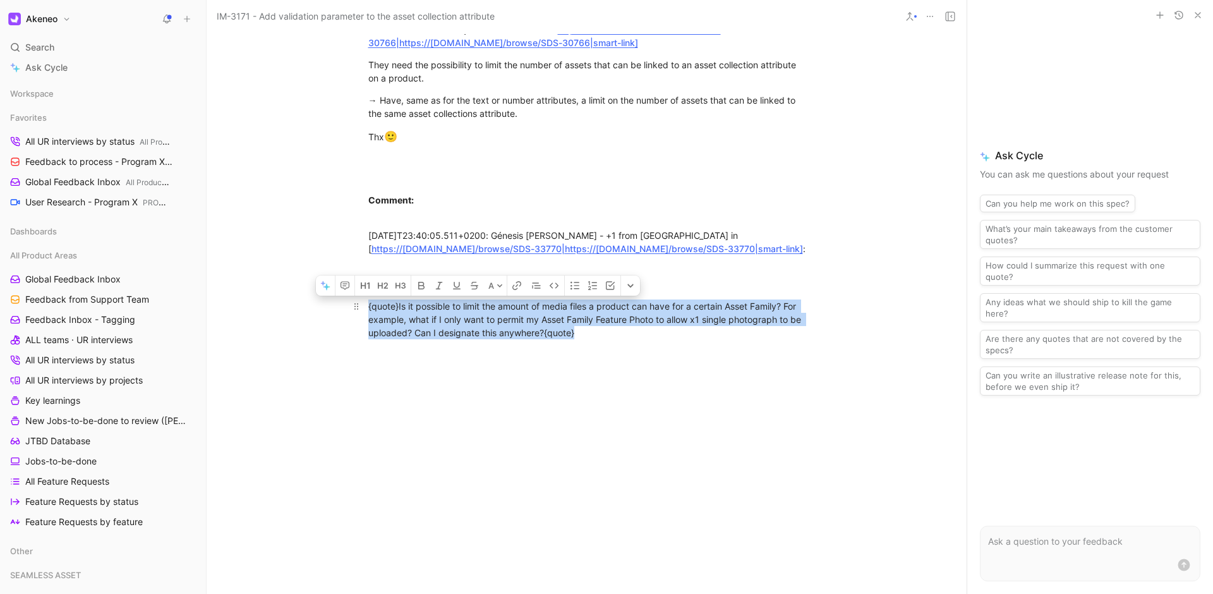
click at [606, 334] on div "{quote}Is it possible to limit the amount of media files a product can have for…" at bounding box center [586, 319] width 437 height 40
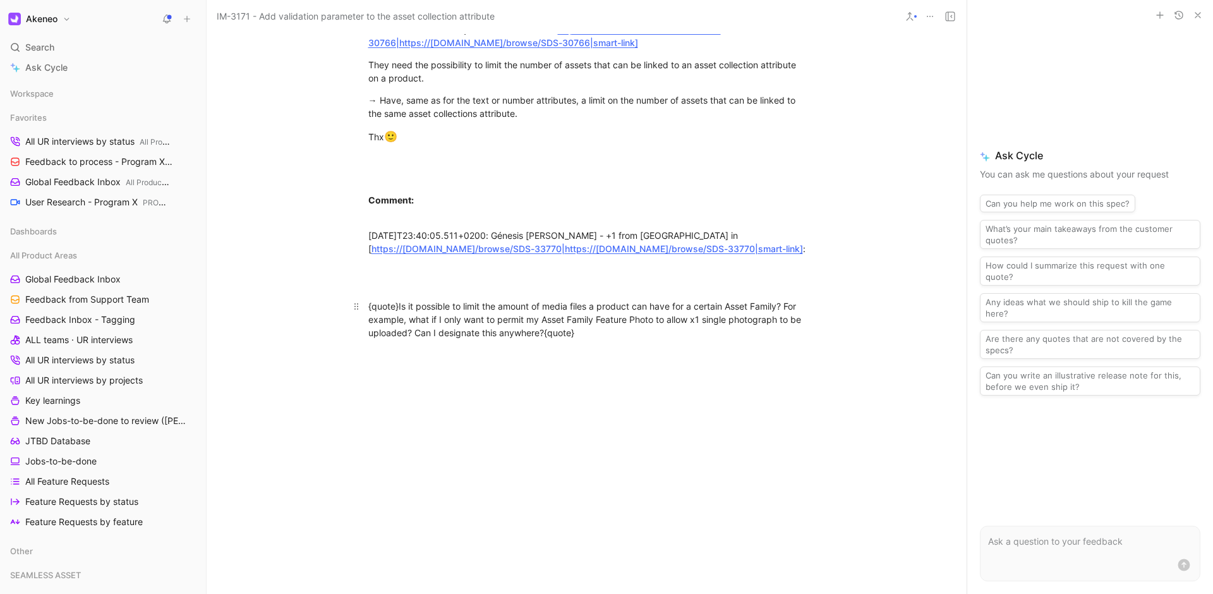
click at [606, 334] on div "{quote}Is it possible to limit the amount of media files a product can have for…" at bounding box center [586, 319] width 437 height 40
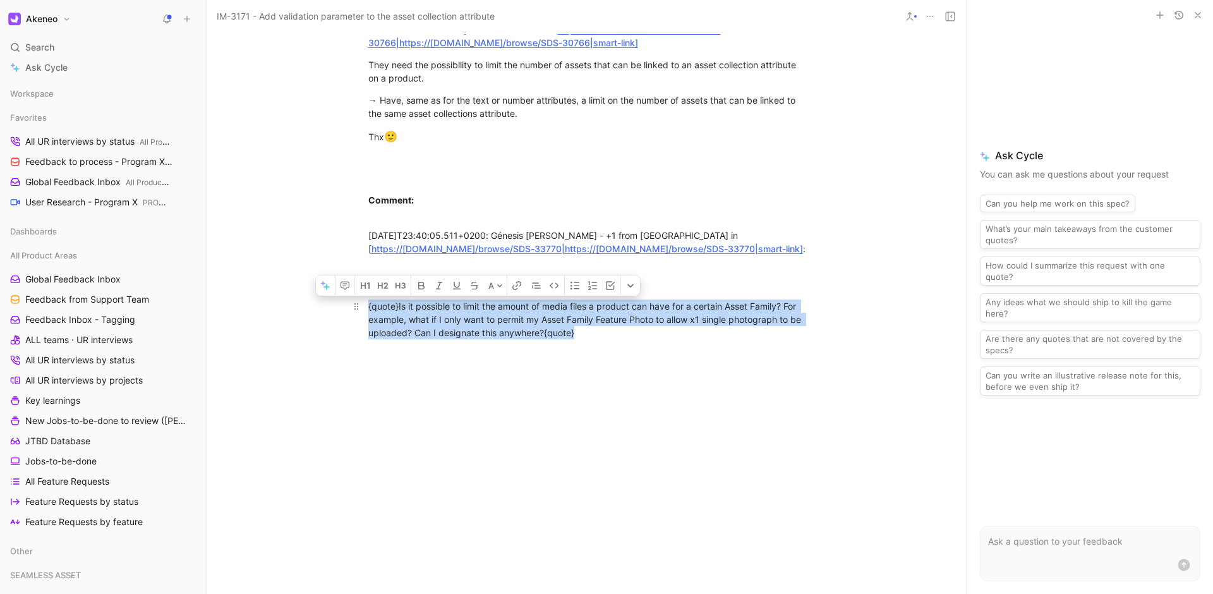
click at [606, 334] on div "{quote}Is it possible to limit the amount of media files a product can have for…" at bounding box center [586, 319] width 437 height 40
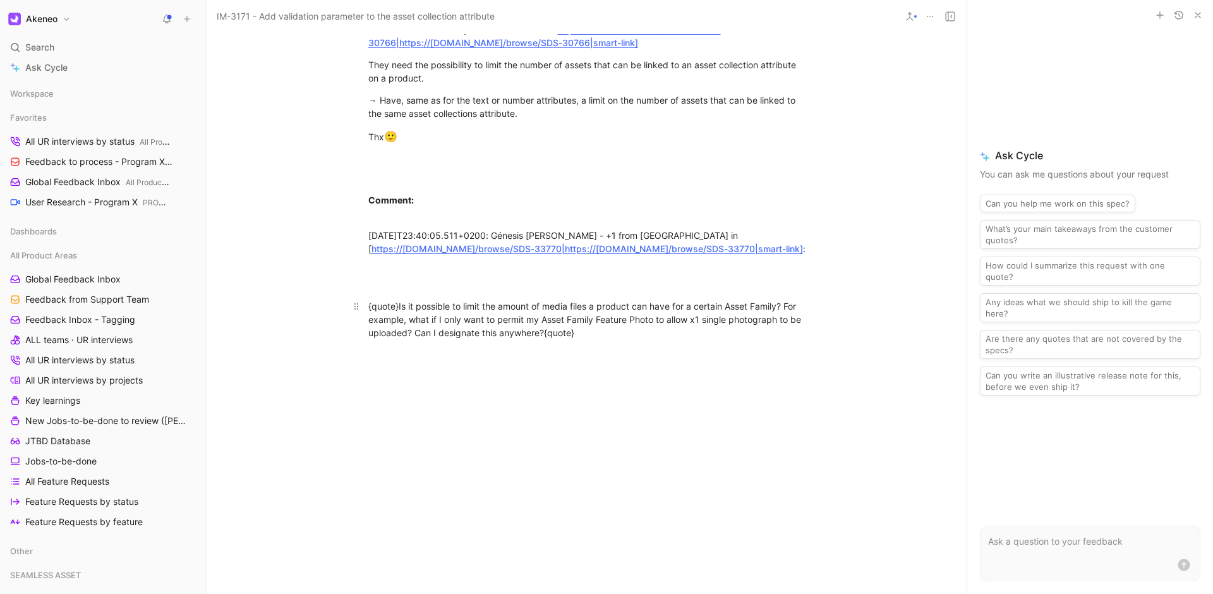
click at [606, 334] on div "{quote}Is it possible to limit the amount of media files a product can have for…" at bounding box center [586, 319] width 437 height 40
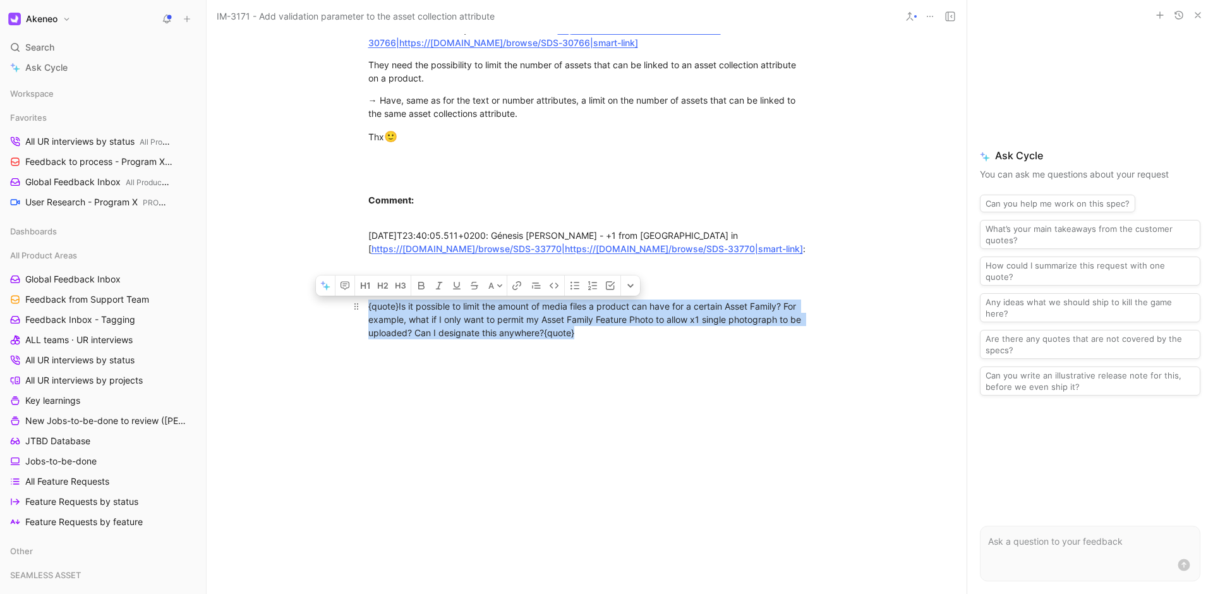
click at [606, 334] on div "{quote}Is it possible to limit the amount of media files a product can have for…" at bounding box center [586, 319] width 437 height 40
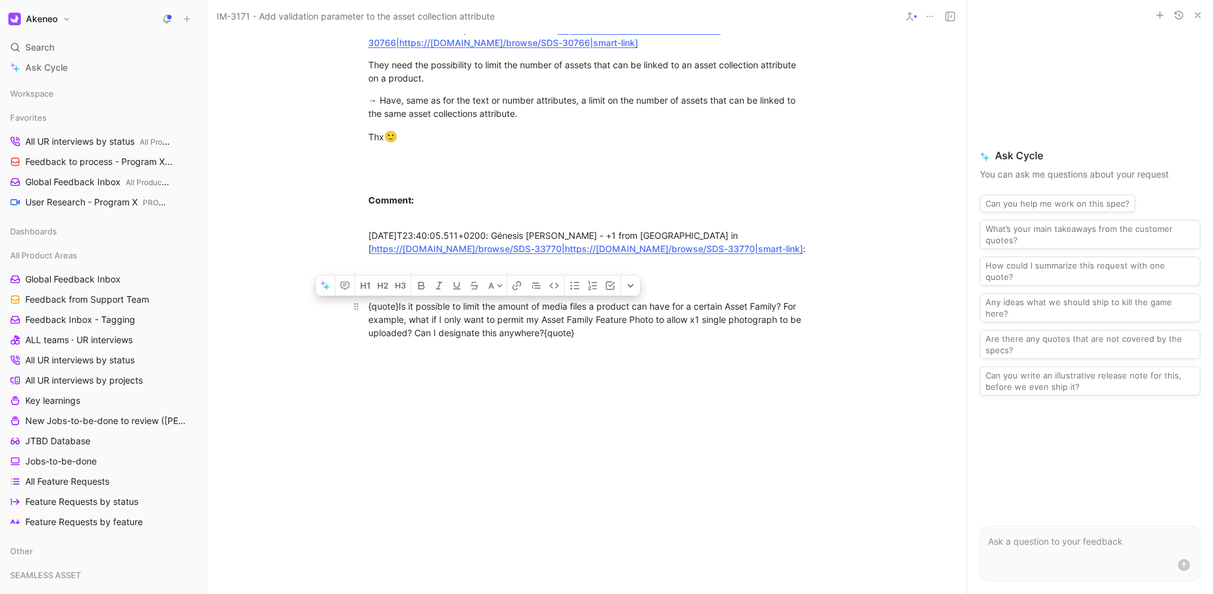
click at [606, 334] on div "{quote}Is it possible to limit the amount of media files a product can have for…" at bounding box center [586, 319] width 437 height 40
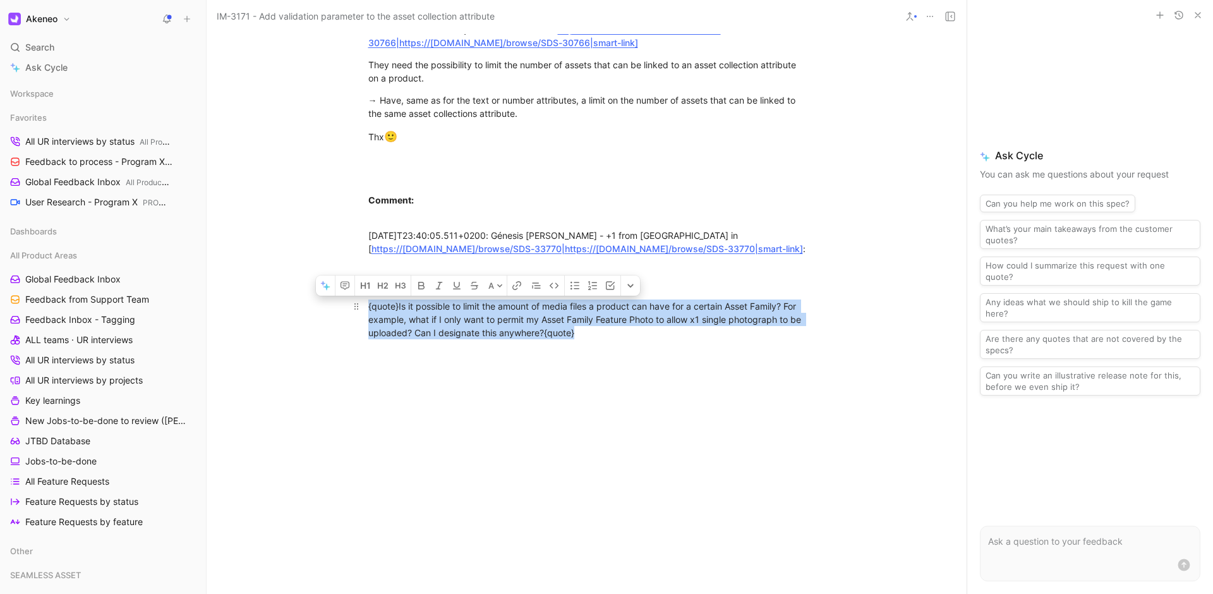
click at [606, 334] on div "{quote}Is it possible to limit the amount of media files a product can have for…" at bounding box center [586, 319] width 437 height 40
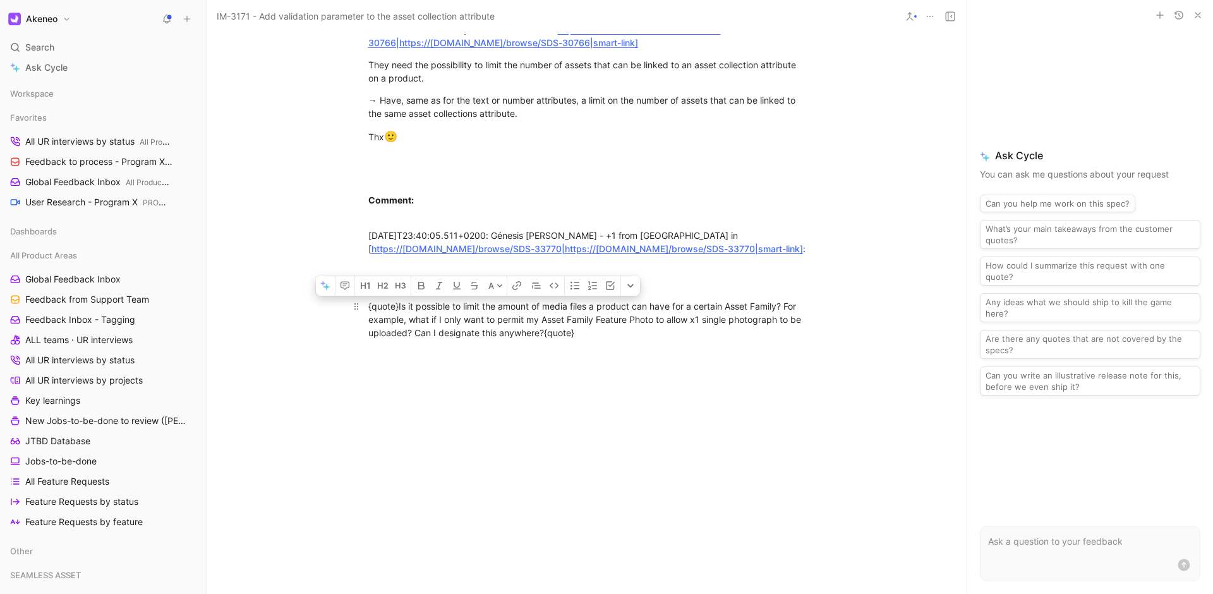
click at [606, 334] on div "{quote}Is it possible to limit the amount of media files a product can have for…" at bounding box center [586, 319] width 437 height 40
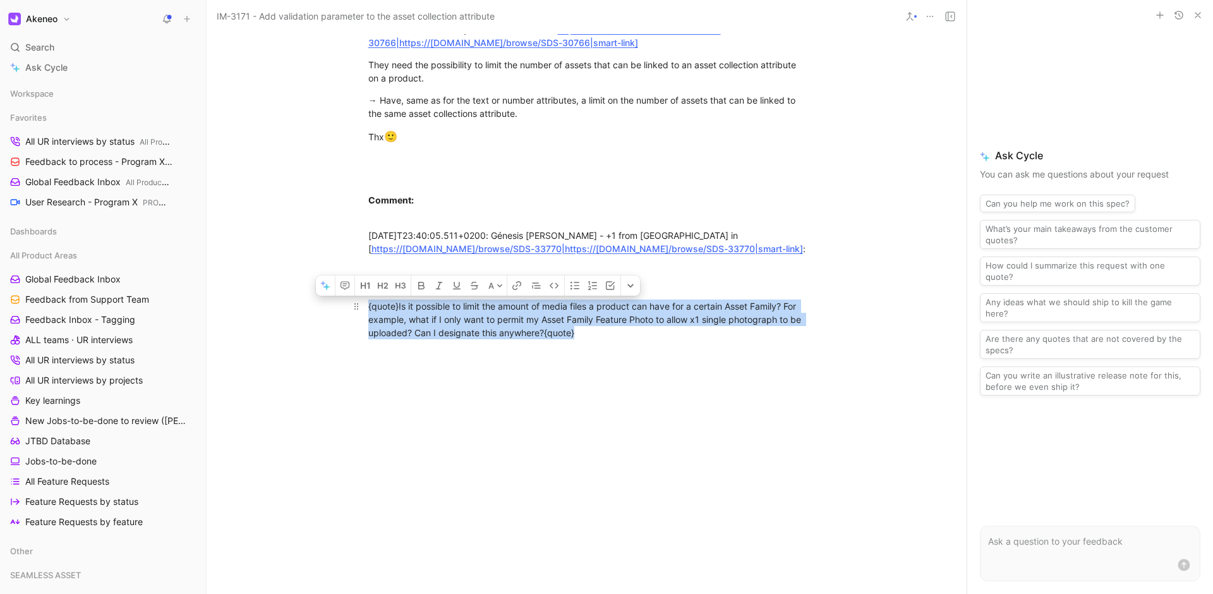
click at [606, 334] on div "{quote}Is it possible to limit the amount of media files a product can have for…" at bounding box center [586, 319] width 437 height 40
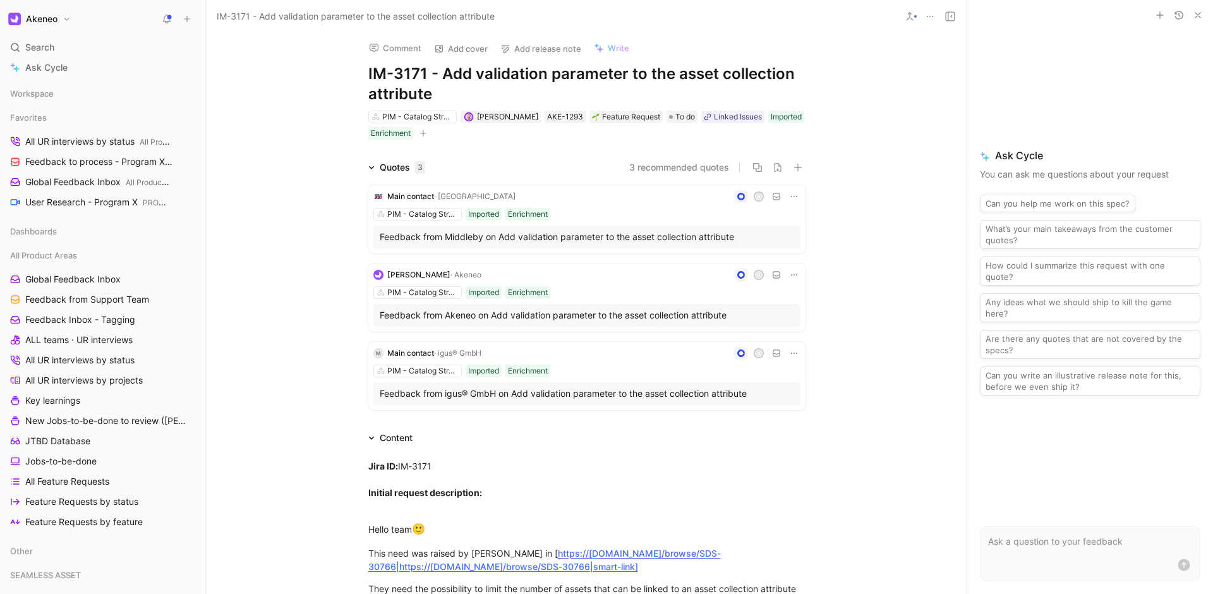
scroll to position [0, 0]
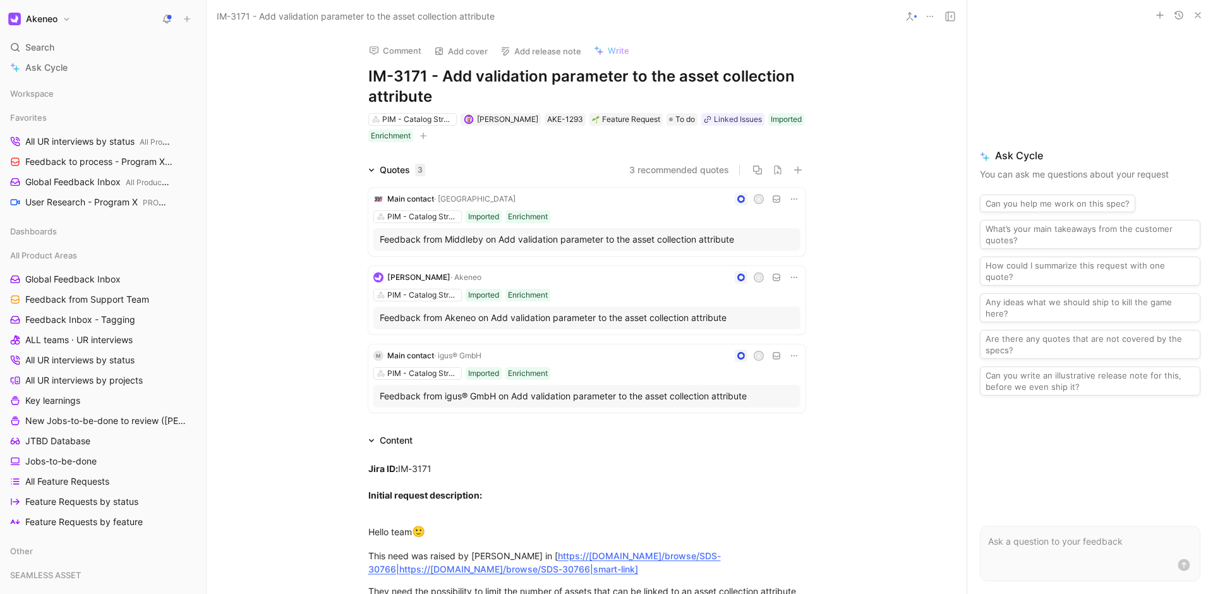
click at [639, 81] on h1 "IM-3171 - Add validation parameter to the asset collection attribute" at bounding box center [586, 86] width 437 height 40
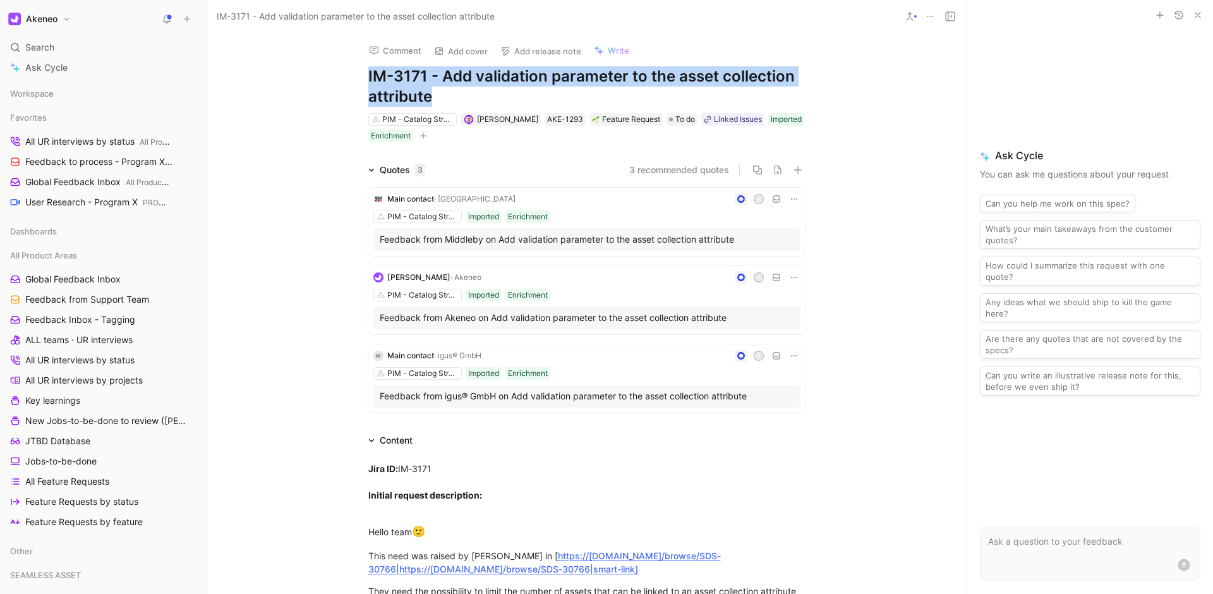
click at [639, 81] on h1 "IM-3171 - Add validation parameter to the asset collection attribute" at bounding box center [586, 86] width 437 height 40
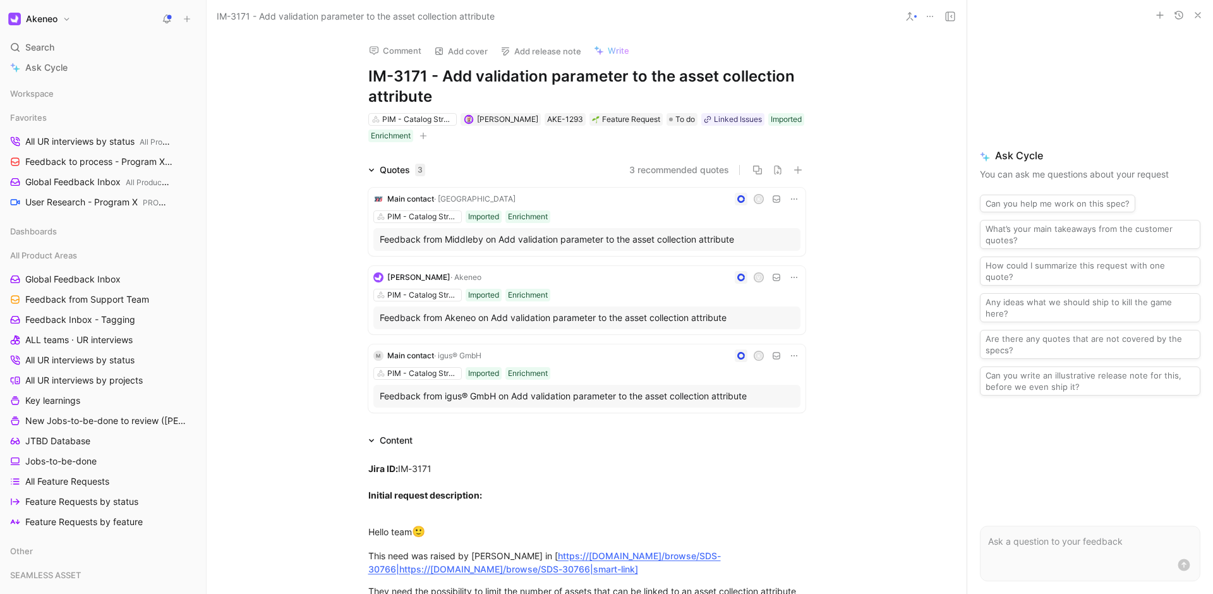
click at [385, 81] on h1 "IM-3171 - Add validation parameter to the asset collection attribute" at bounding box center [586, 86] width 437 height 40
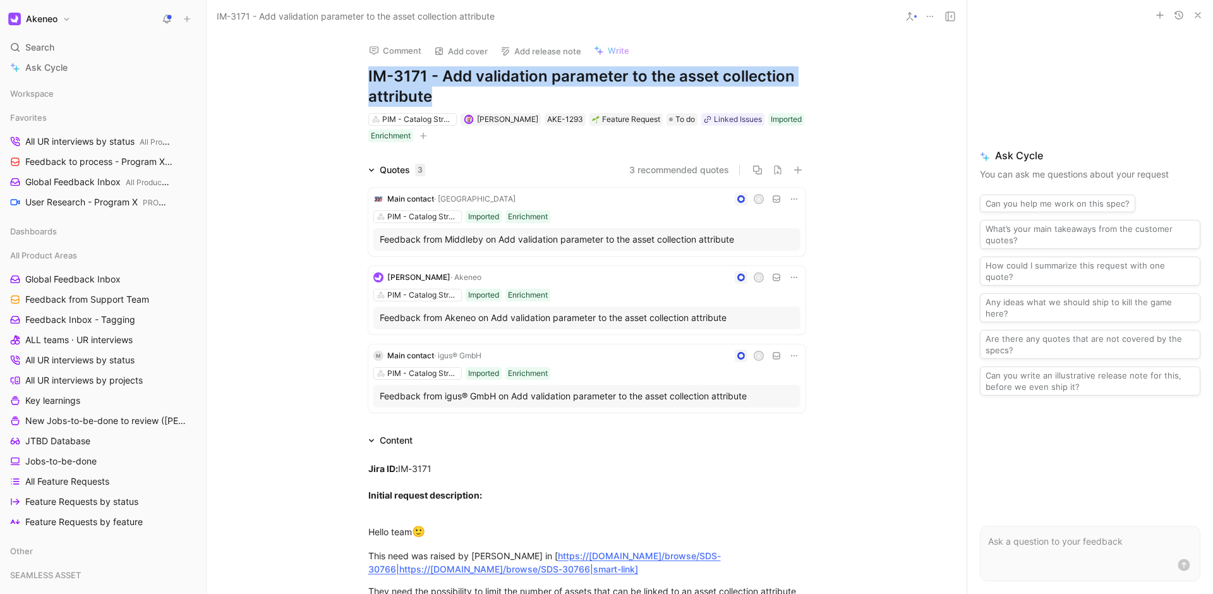
click at [385, 81] on h1 "IM-3171 - Add validation parameter to the asset collection attribute" at bounding box center [586, 86] width 437 height 40
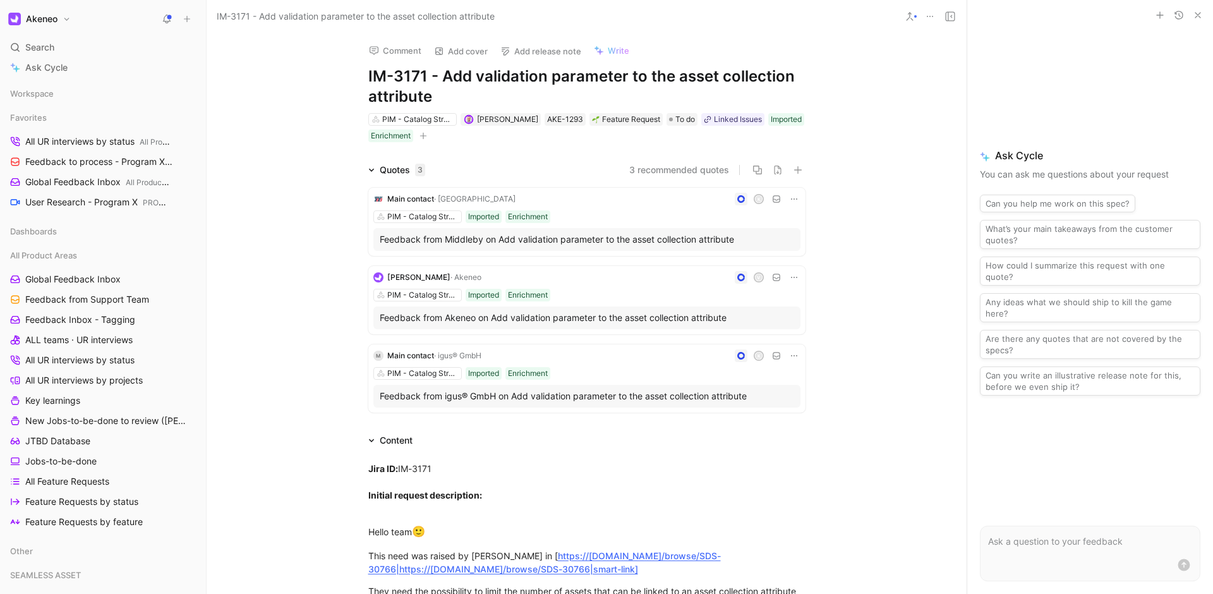
click at [385, 81] on h1 "IM-3171 - Add validation parameter to the asset collection attribute" at bounding box center [586, 86] width 437 height 40
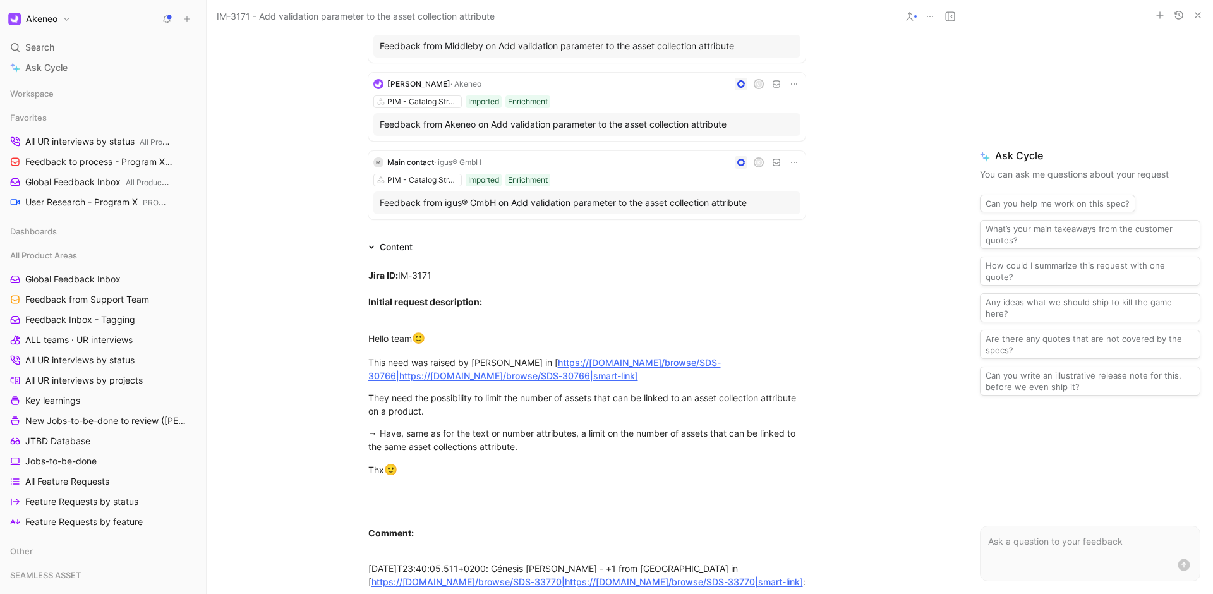
scroll to position [121, 0]
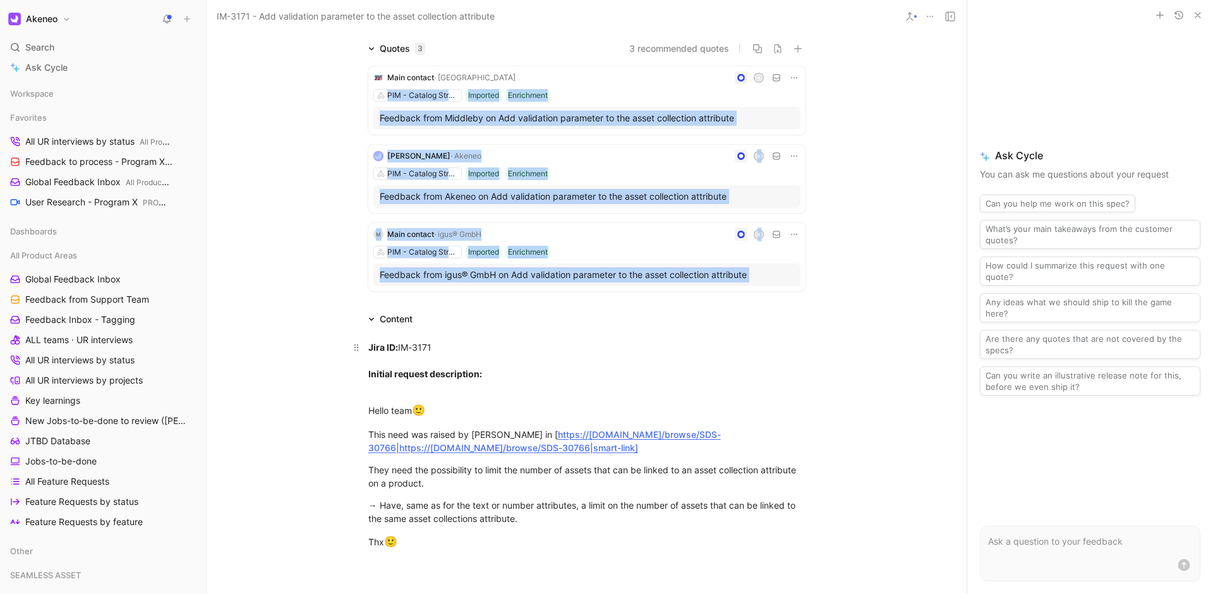
drag, startPoint x: 333, startPoint y: 101, endPoint x: 680, endPoint y: 356, distance: 430.0
click at [680, 356] on div "Quotes 3 3 recommended quotes Main contact · Middleby K PIM - Catalog Structure…" at bounding box center [587, 526] width 760 height 970
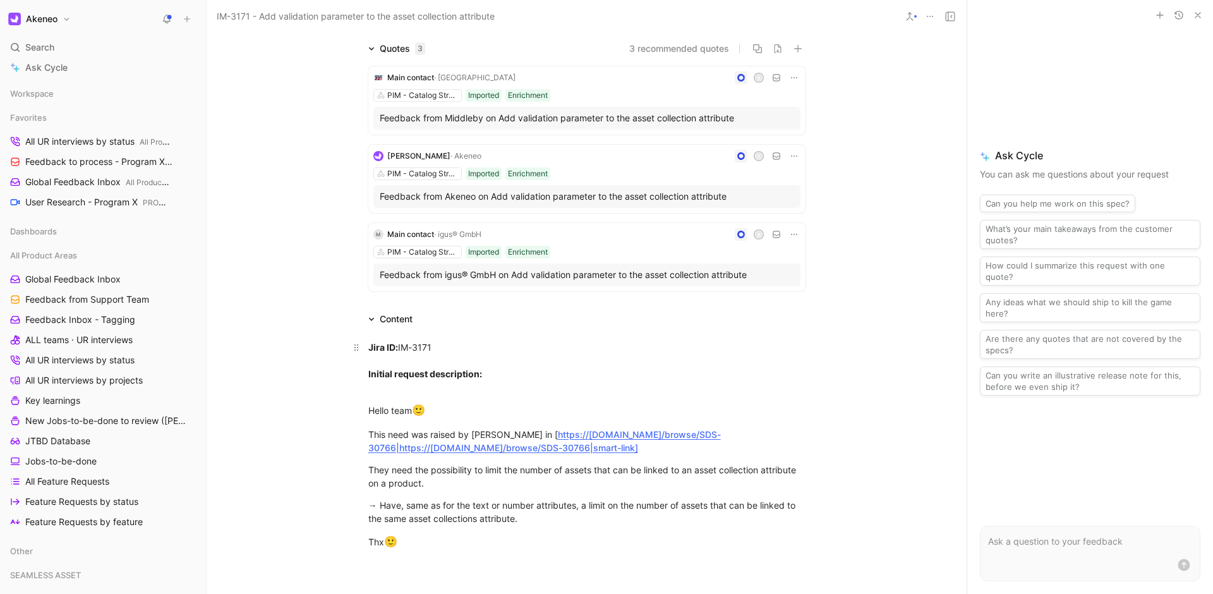
click at [680, 356] on div "Jira ID: IM-3171 Initial request description:" at bounding box center [586, 366] width 437 height 53
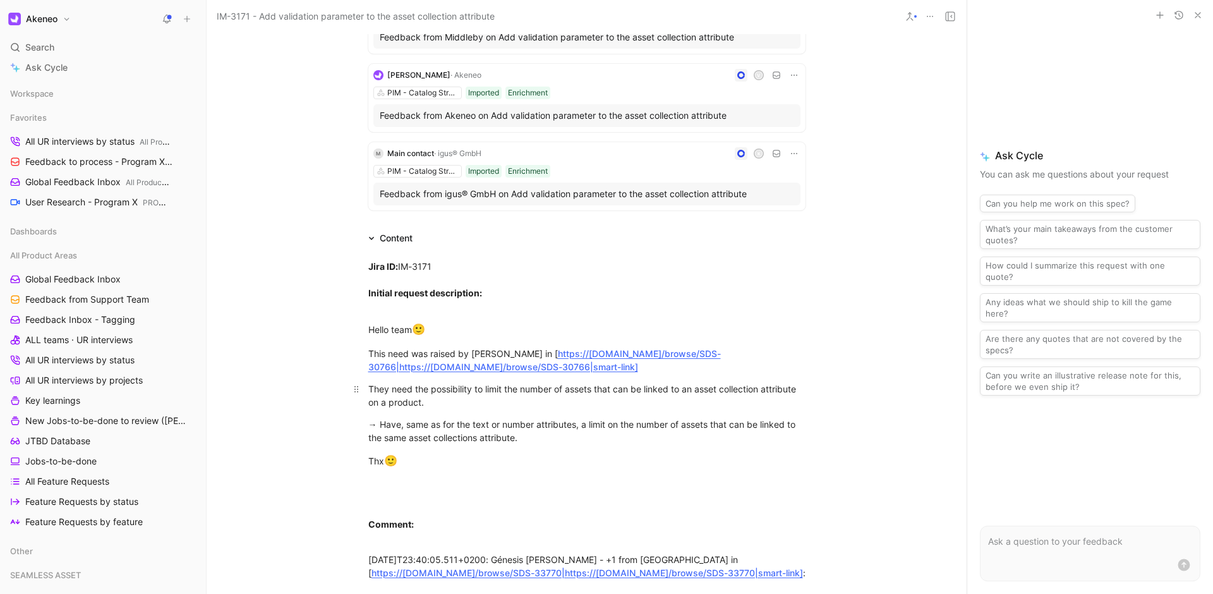
click at [680, 392] on div "They need the possibility to limit the number of assets that can be linked to a…" at bounding box center [586, 395] width 437 height 27
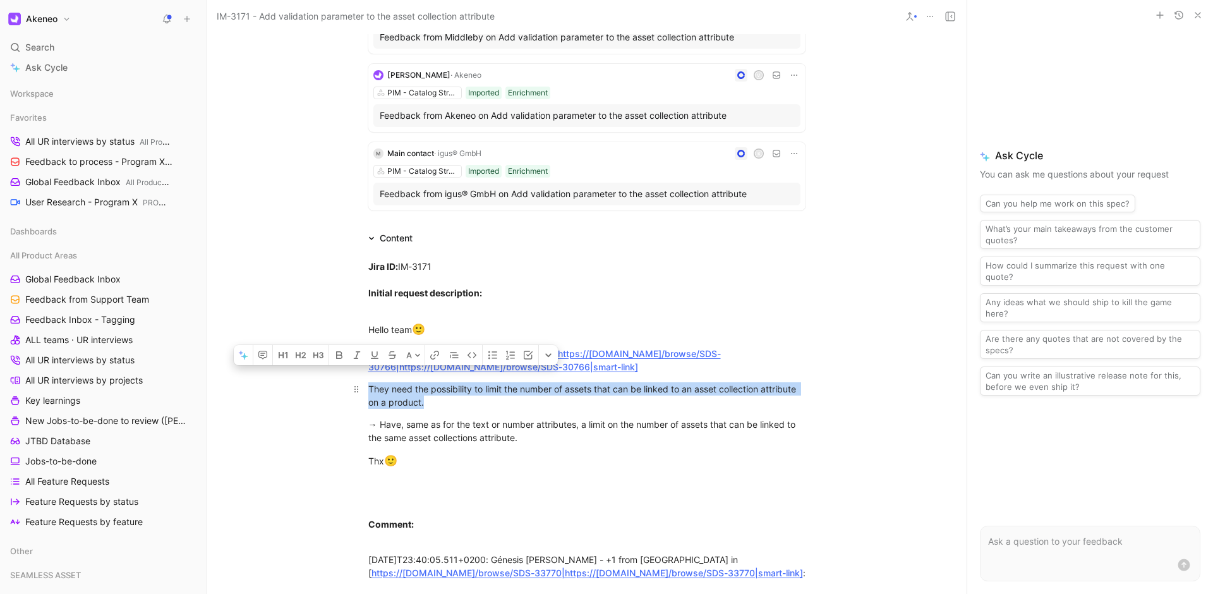
click at [680, 392] on div "They need the possibility to limit the number of assets that can be linked to a…" at bounding box center [586, 395] width 437 height 27
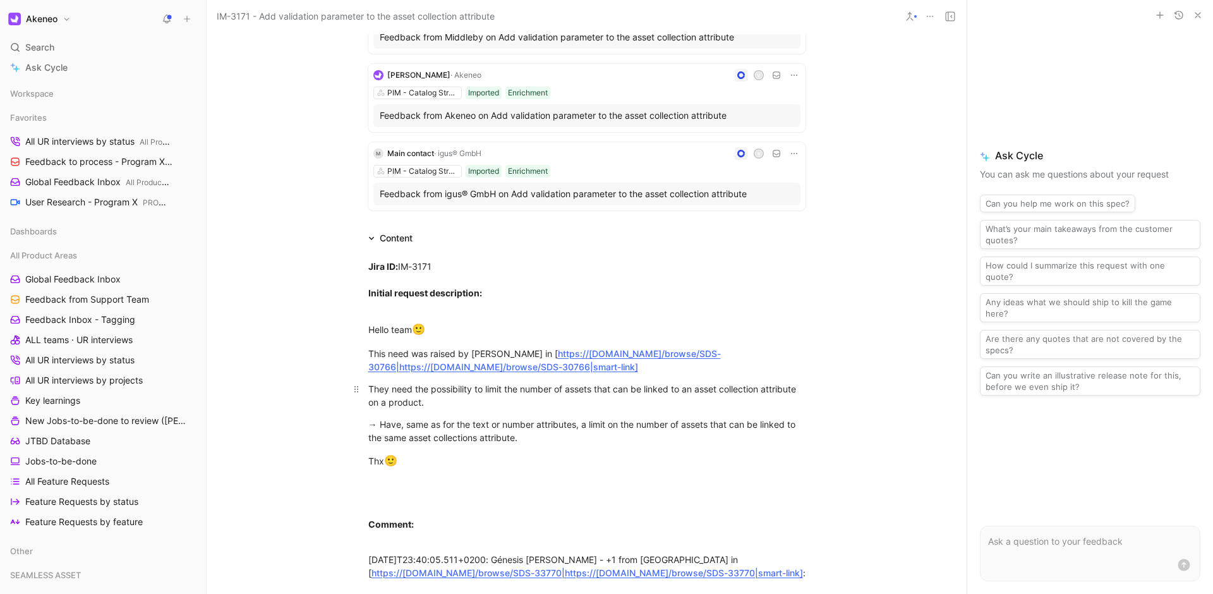
click at [680, 392] on div "They need the possibility to limit the number of assets that can be linked to a…" at bounding box center [586, 395] width 437 height 27
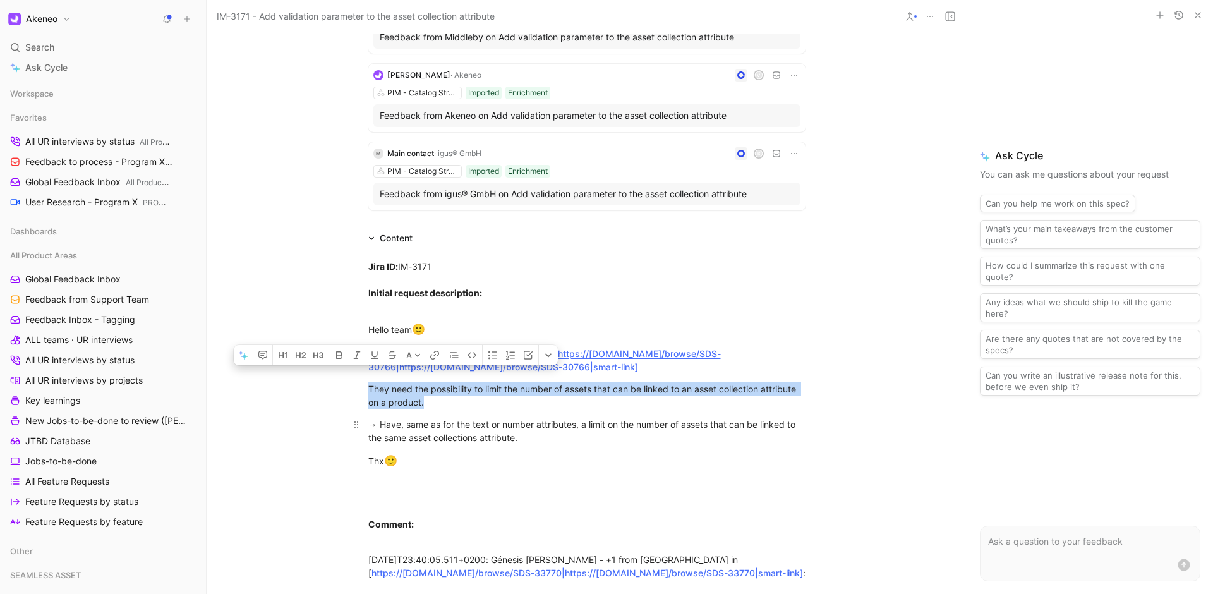
click at [685, 429] on div "→ Have, same as for the text or number attributes, a limit on the number of ass…" at bounding box center [586, 430] width 437 height 27
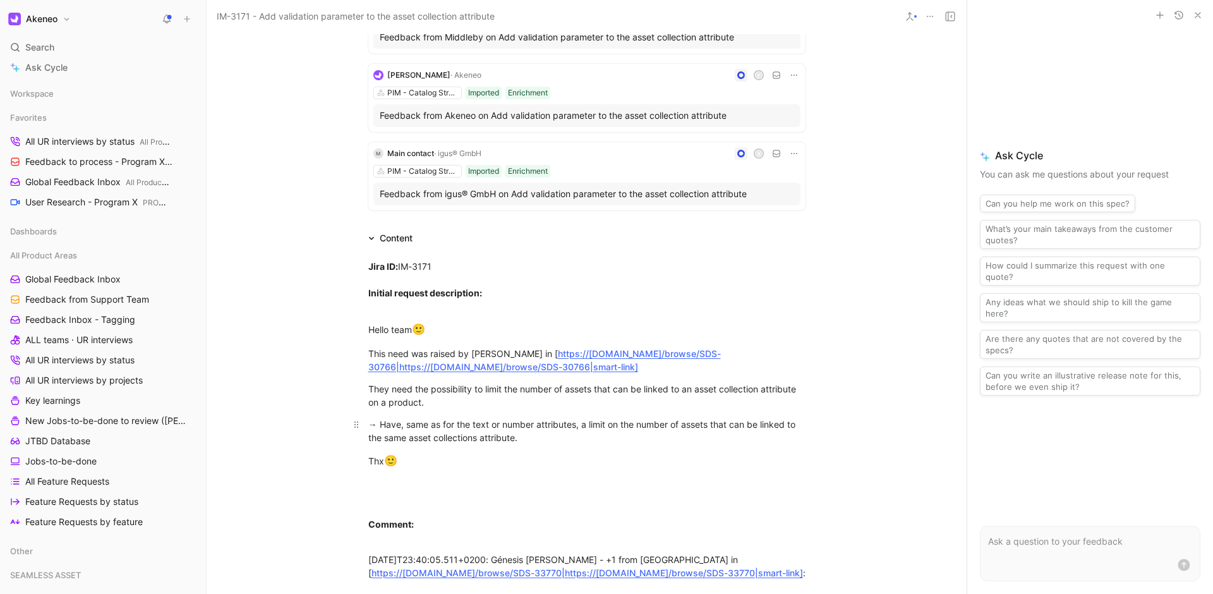
click at [685, 429] on div "→ Have, same as for the text or number attributes, a limit on the number of ass…" at bounding box center [586, 430] width 437 height 27
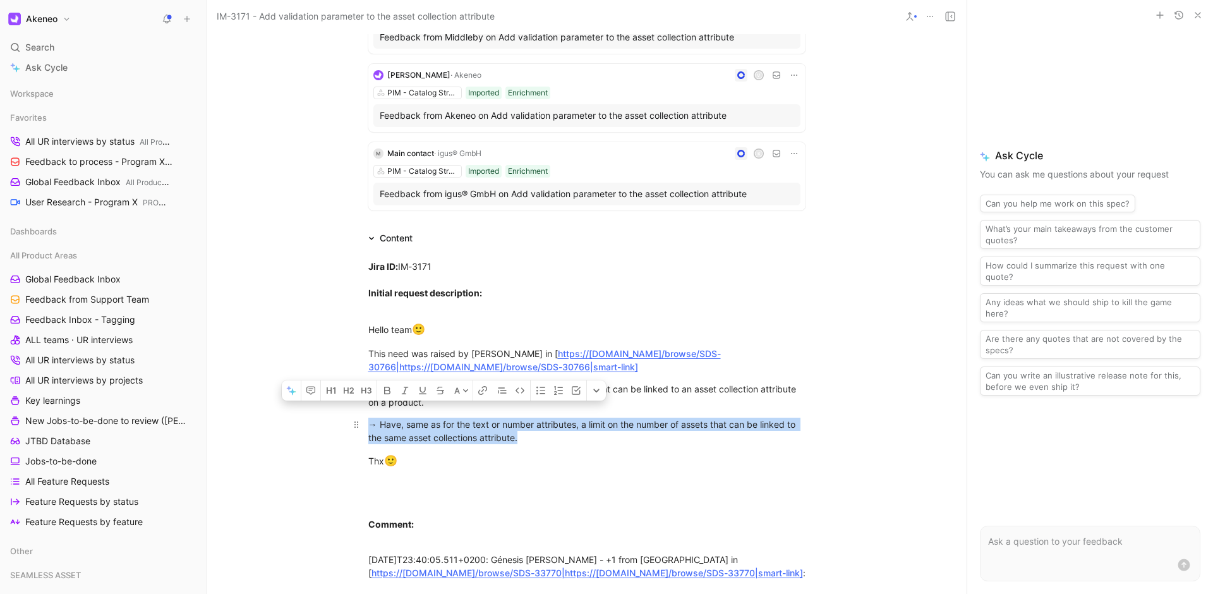
click at [685, 429] on div "→ Have, same as for the text or number attributes, a limit on the number of ass…" at bounding box center [586, 430] width 437 height 27
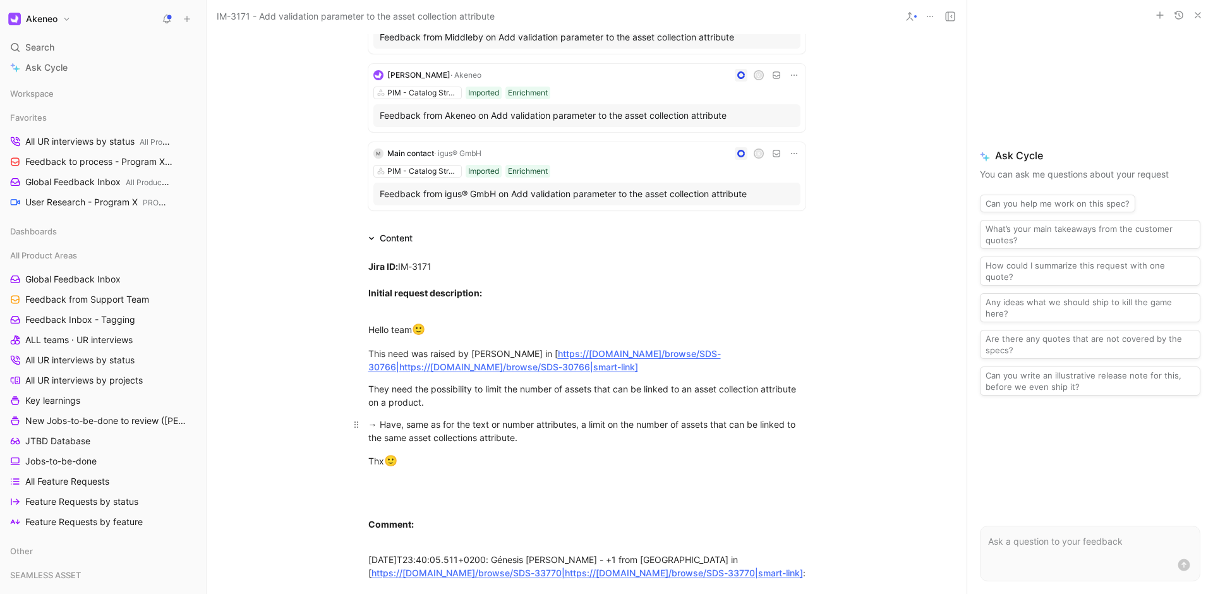
click at [685, 429] on div "→ Have, same as for the text or number attributes, a limit on the number of ass…" at bounding box center [586, 430] width 437 height 27
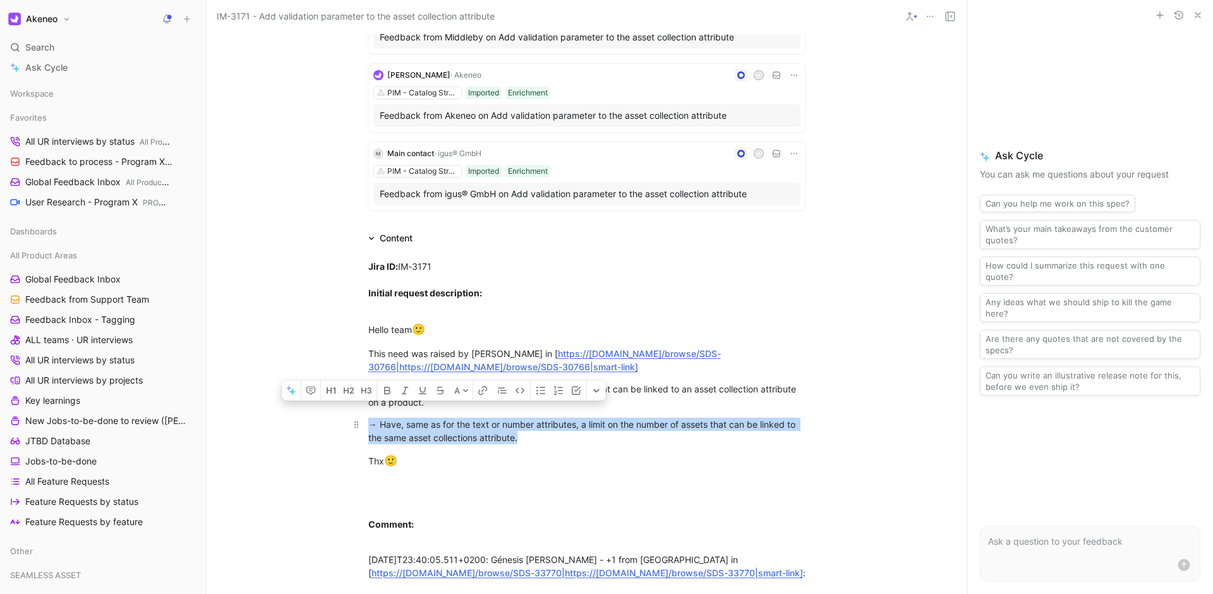
scroll to position [0, 0]
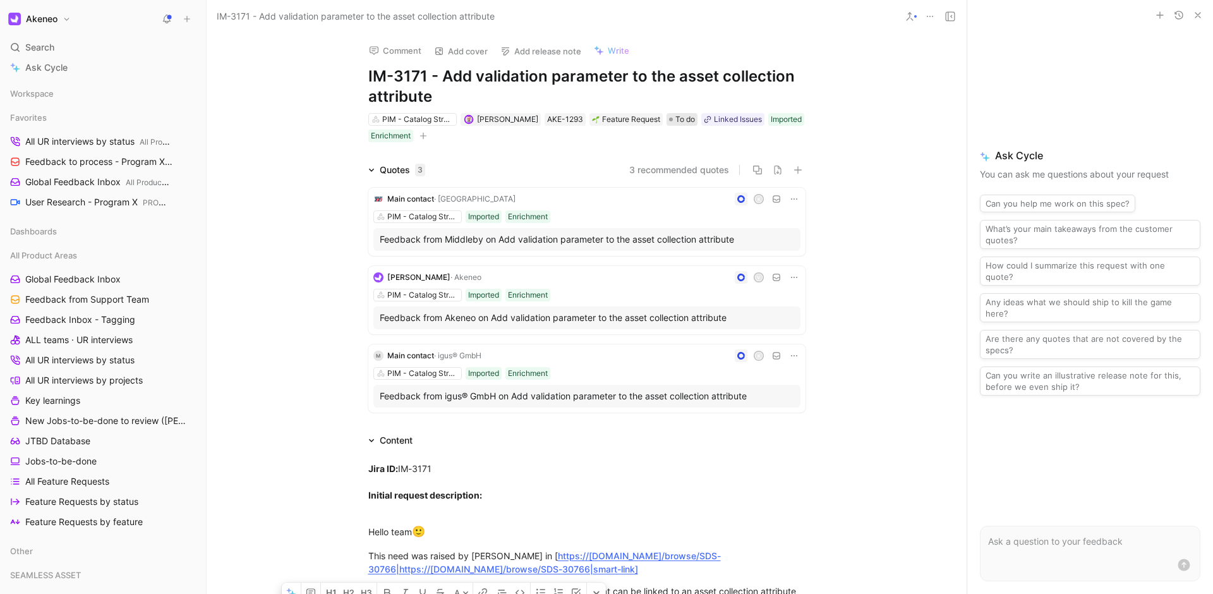
click at [687, 119] on span "To do" at bounding box center [685, 119] width 20 height 13
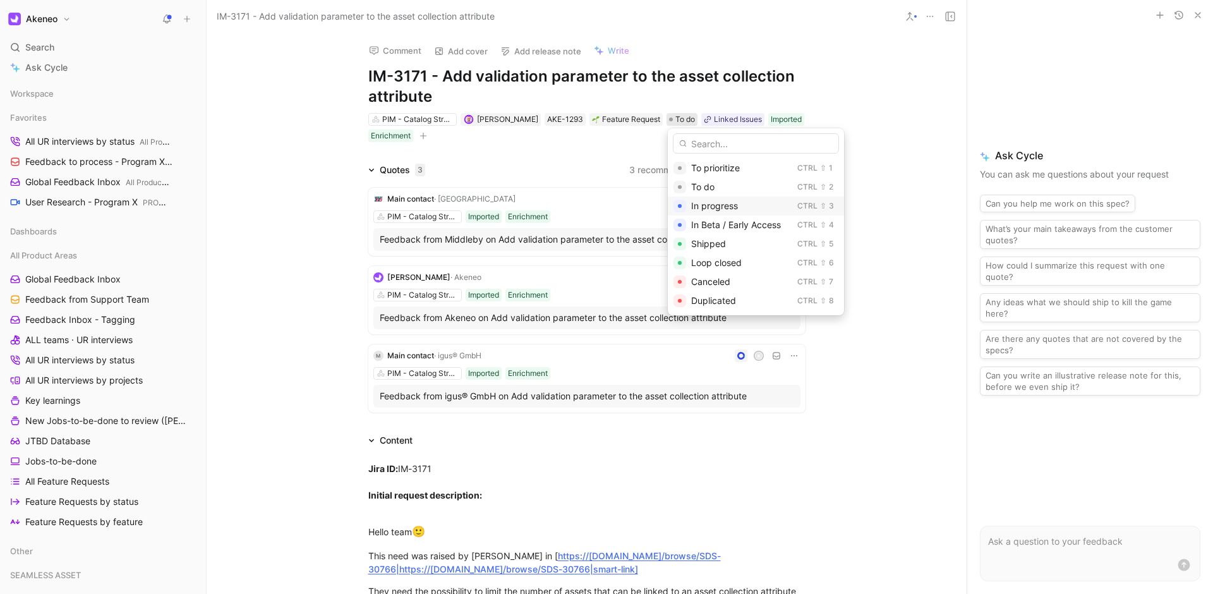
click at [721, 212] on div "In progress" at bounding box center [741, 205] width 101 height 15
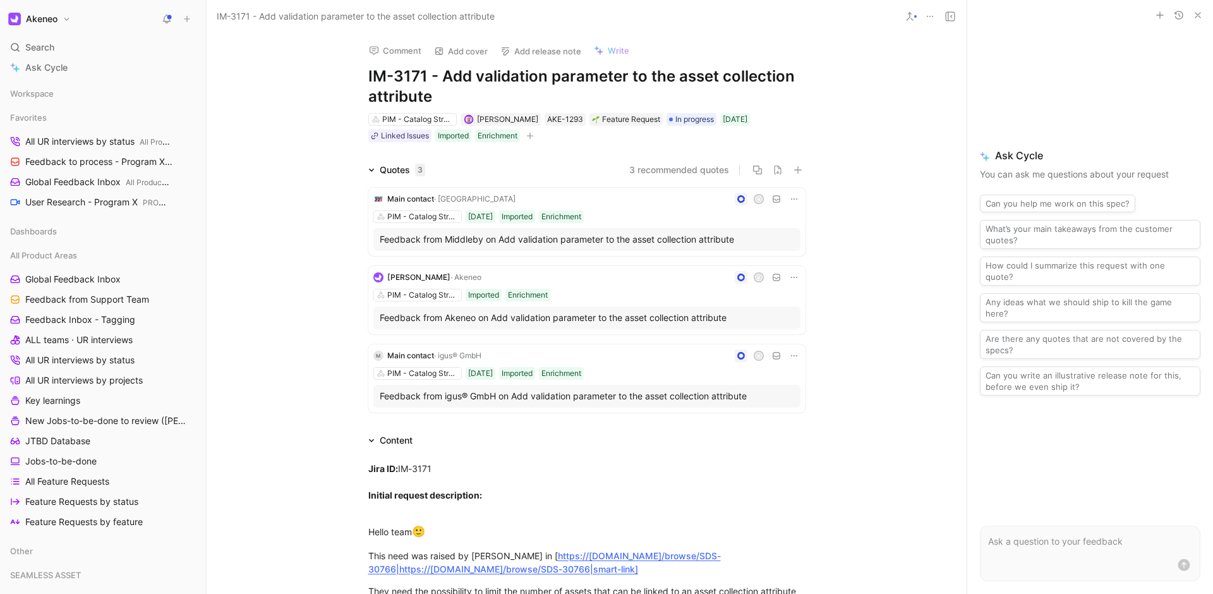
click at [678, 148] on div "Comment Add cover Add release note Write IM-3171 - Add validation parameter to …" at bounding box center [587, 313] width 760 height 561
click at [325, 102] on div "Comment Add cover Add release note Write IM-3171 - Add validation parameter to …" at bounding box center [587, 313] width 760 height 561
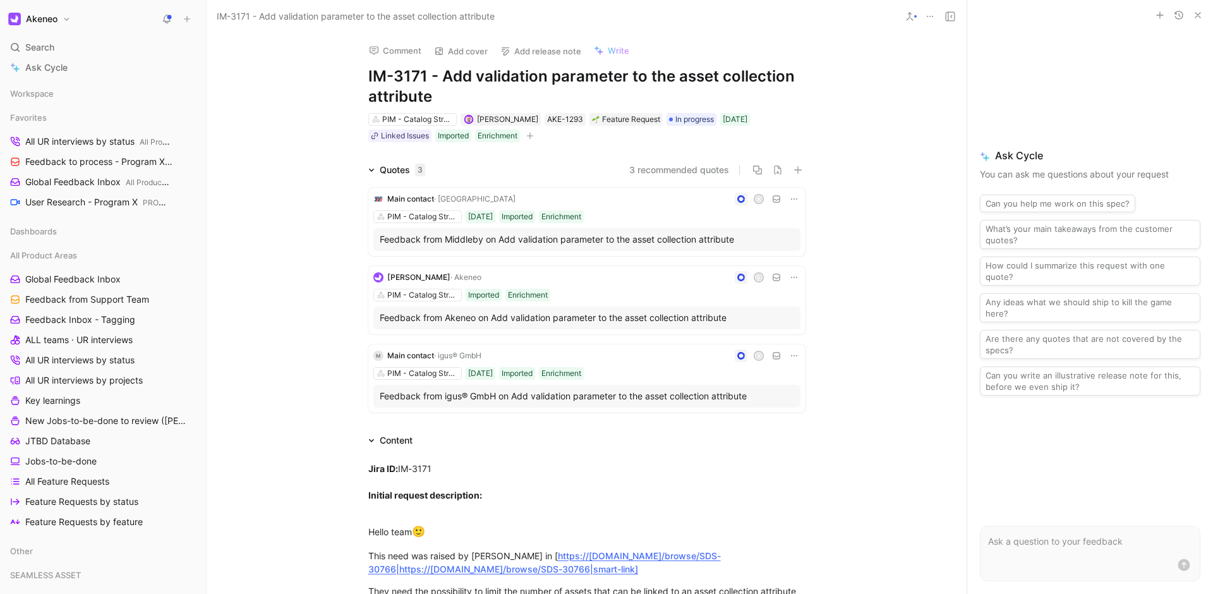
click at [325, 102] on div "Comment Add cover Add release note Write IM-3171 - Add validation parameter to …" at bounding box center [587, 313] width 760 height 561
